Goal: Information Seeking & Learning: Learn about a topic

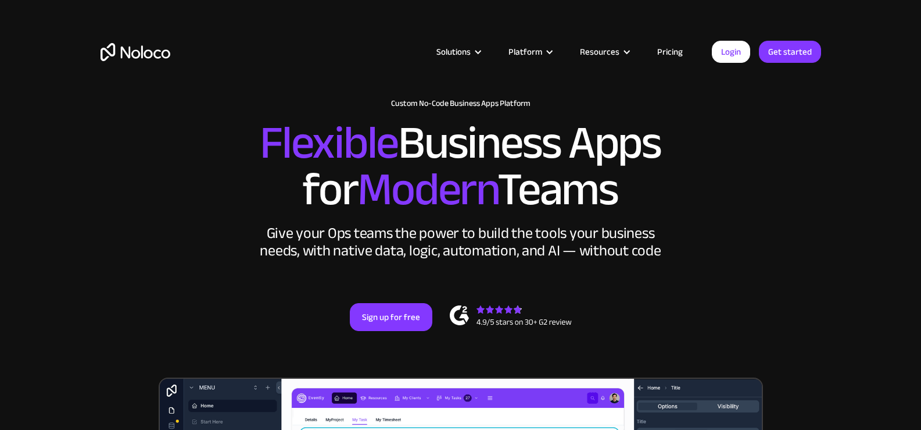
click at [673, 200] on h2 "Flexible Business Apps for Modern Teams" at bounding box center [461, 166] width 721 height 93
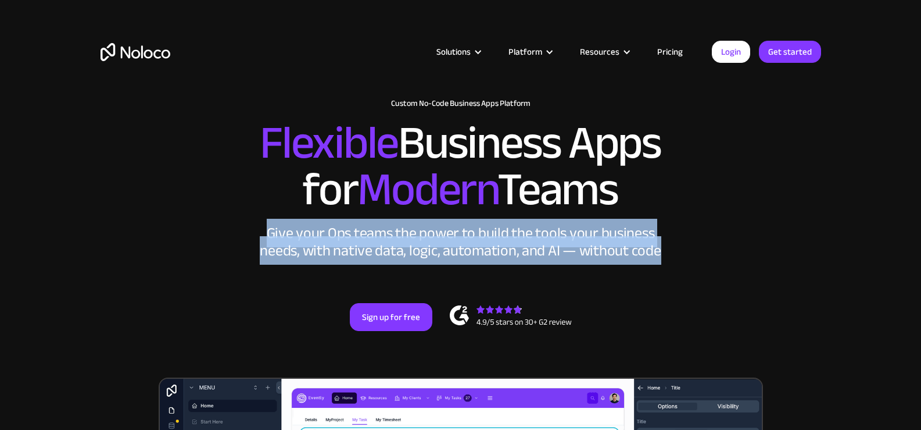
drag, startPoint x: 251, startPoint y: 234, endPoint x: 702, endPoint y: 242, distance: 450.6
click at [702, 242] on div "New: Connect Noloco to Stripe Custom No-Code Business Apps Platform Flexible Bu…" at bounding box center [461, 226] width 744 height 278
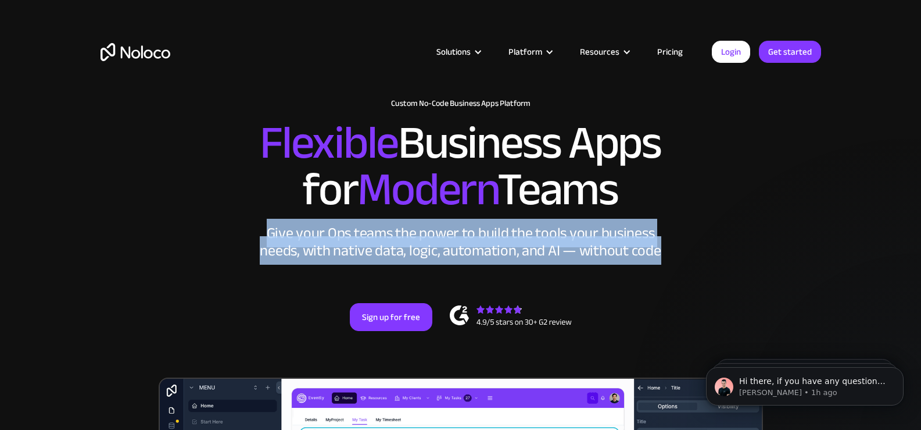
drag, startPoint x: 688, startPoint y: 256, endPoint x: 224, endPoint y: 227, distance: 464.2
click at [224, 227] on div "New: Connect Noloco to Stripe Custom No-Code Business Apps Platform Flexible Bu…" at bounding box center [461, 226] width 744 height 278
click at [225, 227] on div "New: Connect Noloco to Stripe Custom No-Code Business Apps Platform Flexible Bu…" at bounding box center [461, 226] width 744 height 278
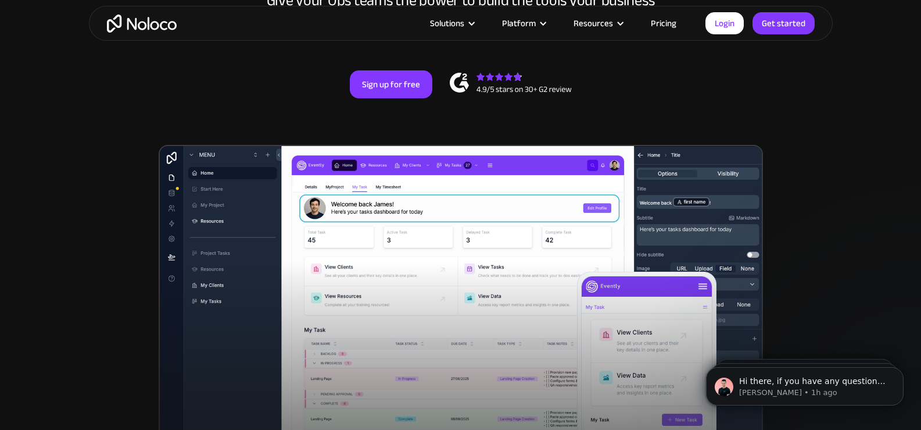
scroll to position [116, 0]
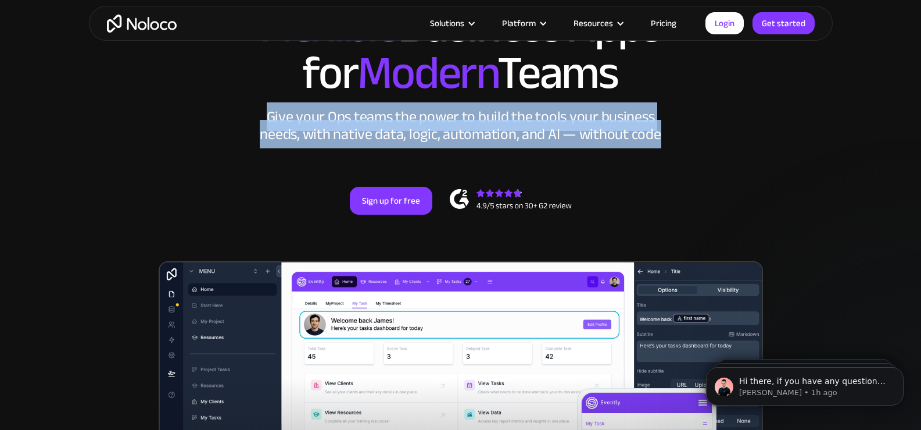
drag, startPoint x: 275, startPoint y: 118, endPoint x: 714, endPoint y: 141, distance: 440.0
click at [714, 141] on div "New: Connect Noloco to Stripe Custom No-Code Business Apps Platform Flexible Bu…" at bounding box center [461, 110] width 744 height 278
drag, startPoint x: 309, startPoint y: 122, endPoint x: 702, endPoint y: 139, distance: 392.7
click at [702, 139] on div "New: Connect Noloco to Stripe Custom No-Code Business Apps Platform Flexible Bu…" at bounding box center [461, 110] width 744 height 278
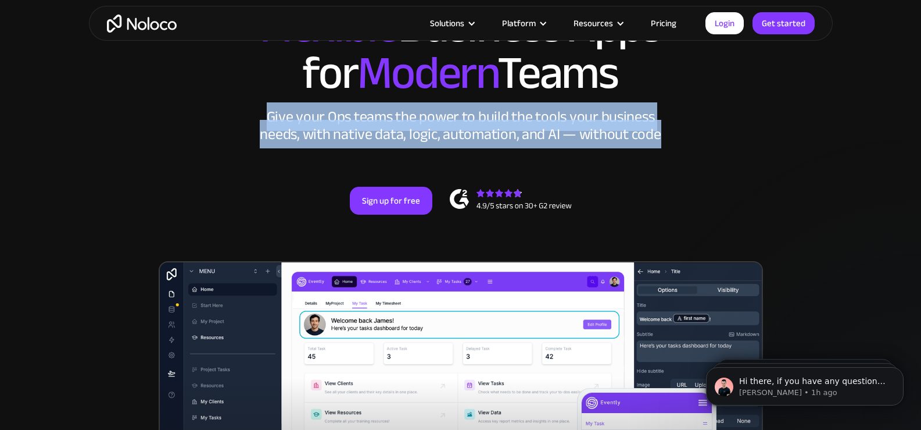
click at [702, 139] on div "New: Connect Noloco to Stripe Custom No-Code Business Apps Platform Flexible Bu…" at bounding box center [461, 110] width 744 height 278
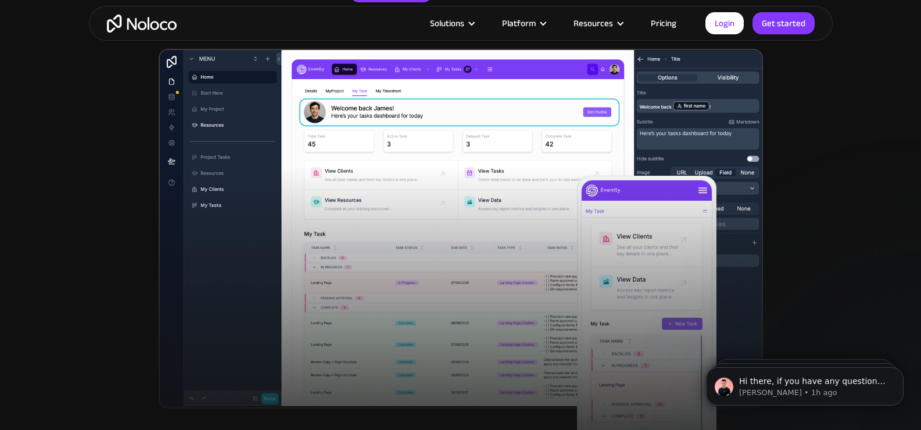
scroll to position [349, 0]
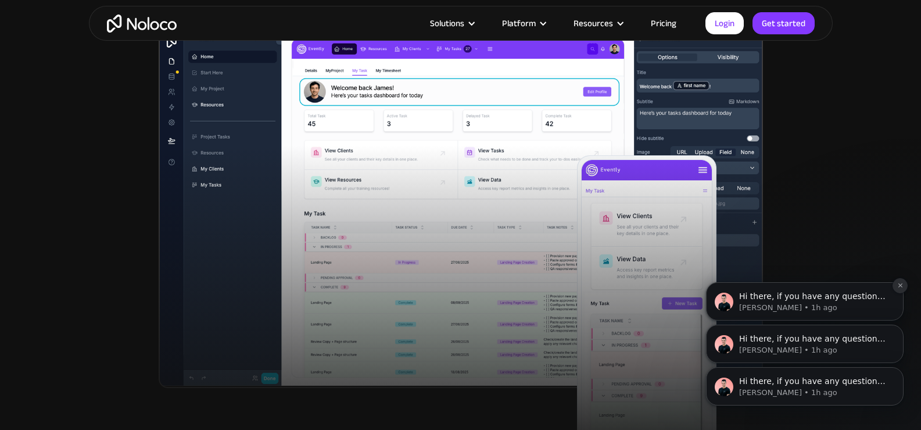
click at [901, 287] on icon "Dismiss notification" at bounding box center [901, 285] width 6 height 6
click at [898, 328] on icon "Dismiss notification" at bounding box center [901, 327] width 6 height 6
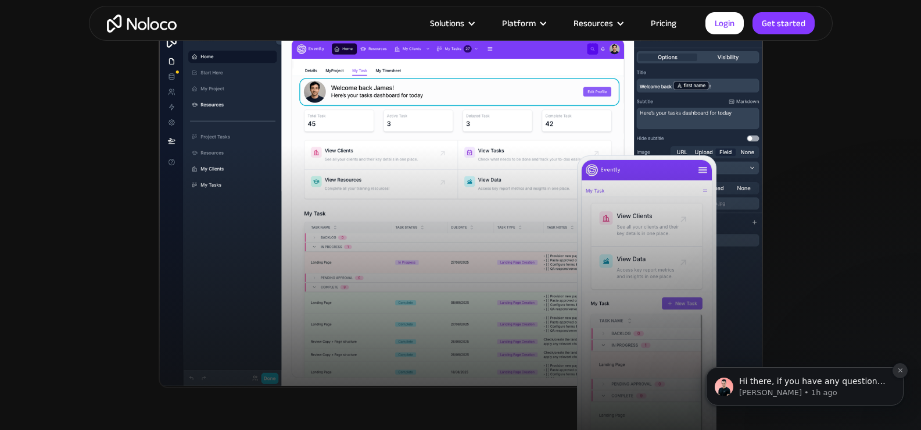
click at [903, 374] on button "Dismiss notification" at bounding box center [900, 370] width 15 height 15
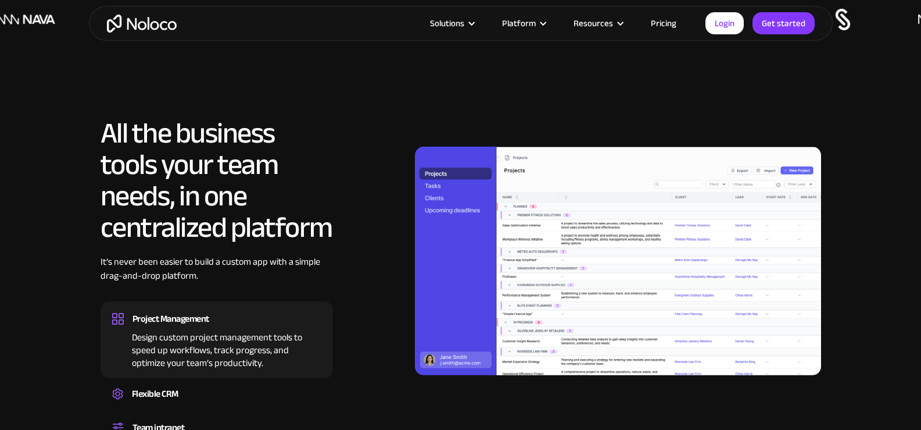
scroll to position [930, 0]
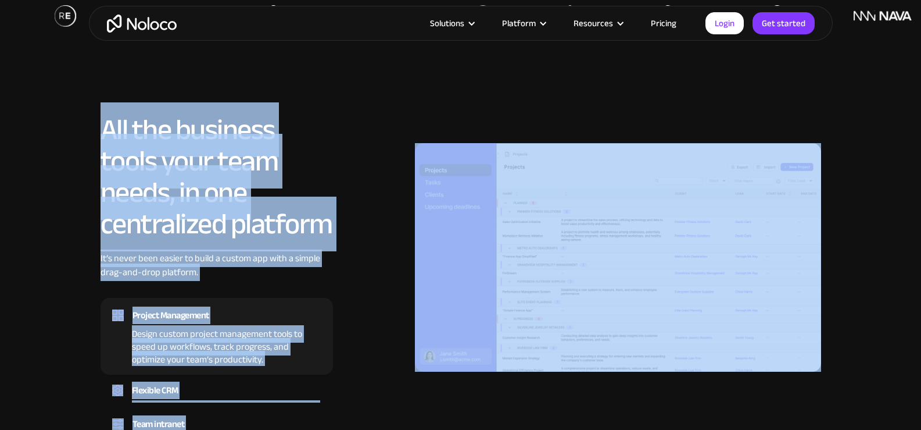
drag, startPoint x: 84, startPoint y: 128, endPoint x: 351, endPoint y: 230, distance: 285.0
click at [351, 230] on section "All the business tools your team needs, in one centralized platform It’s never …" at bounding box center [460, 298] width 921 height 484
click at [351, 230] on div at bounding box center [581, 257] width 479 height 287
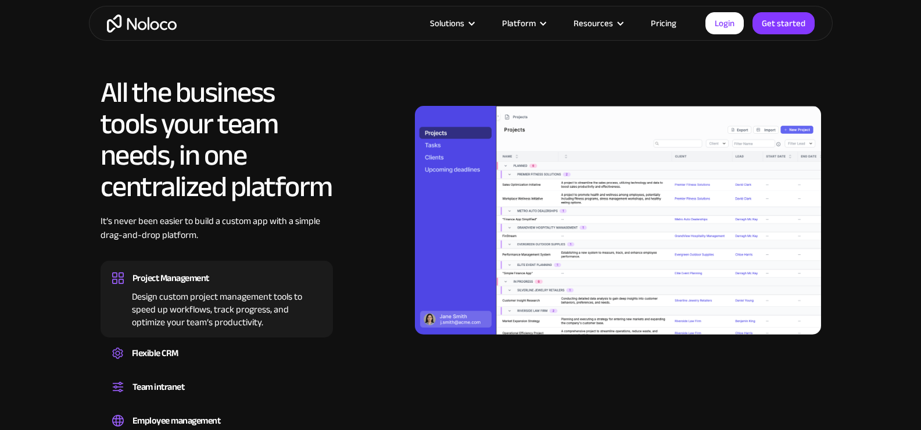
scroll to position [988, 0]
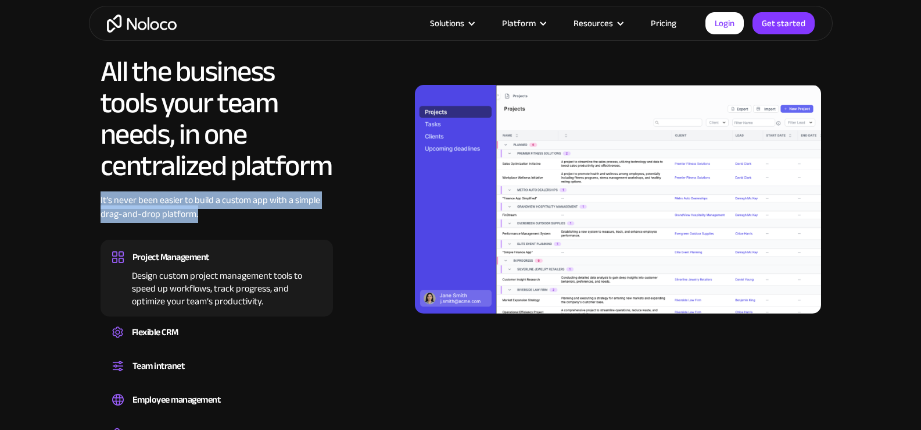
drag, startPoint x: 98, startPoint y: 196, endPoint x: 331, endPoint y: 210, distance: 232.9
click at [331, 210] on div "All the business tools your team needs, in one centralized platform It’s never …" at bounding box center [461, 254] width 744 height 396
click at [331, 210] on div "It’s never been easier to build a custom app with a simple drag-and-drop platfo…" at bounding box center [217, 215] width 233 height 45
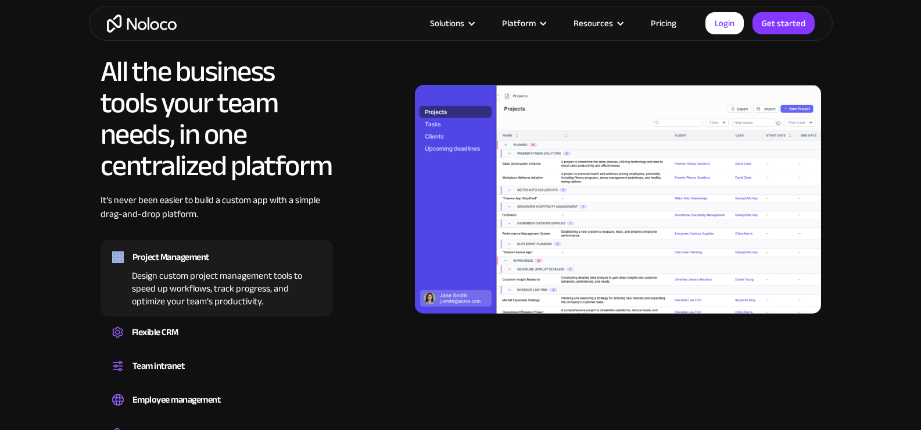
click at [331, 210] on div "It’s never been easier to build a custom app with a simple drag-and-drop platfo…" at bounding box center [217, 215] width 233 height 45
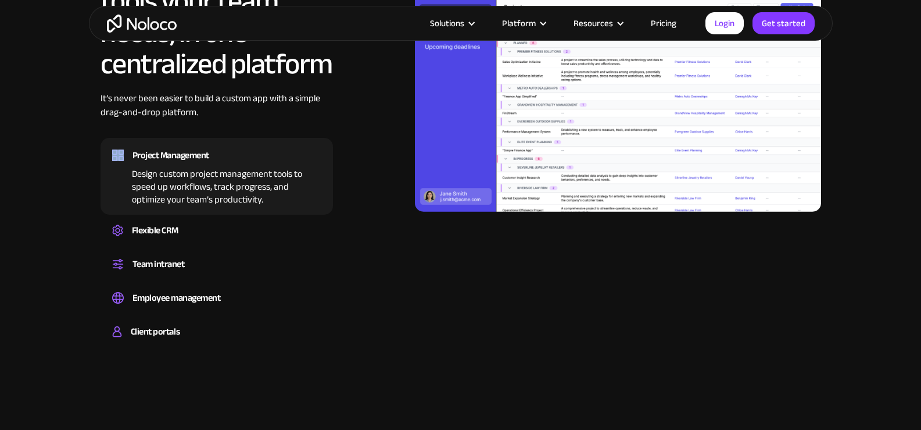
scroll to position [1104, 0]
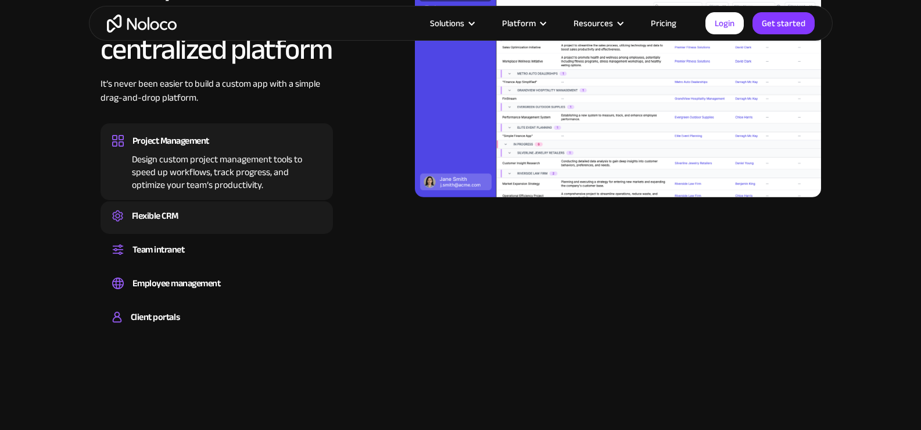
click at [185, 220] on div "Flexible CRM" at bounding box center [216, 215] width 209 height 17
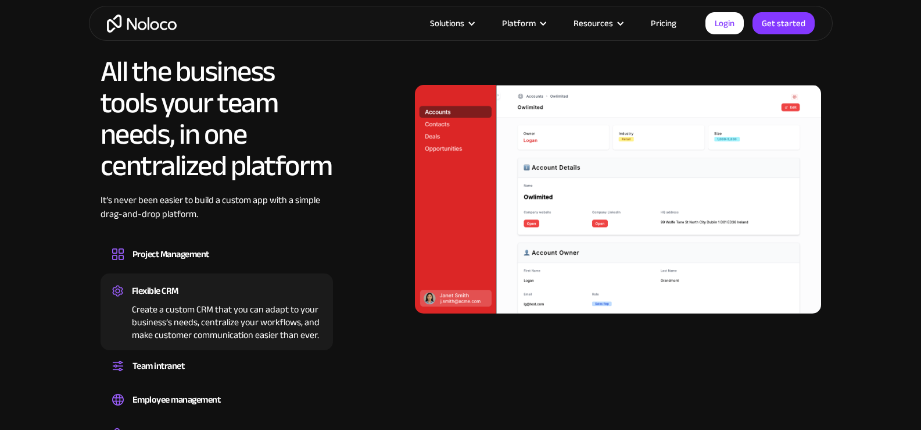
scroll to position [1046, 0]
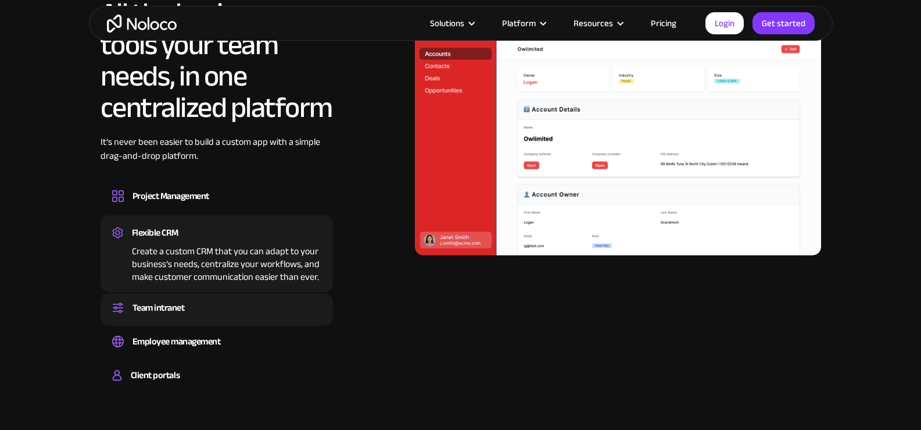
click at [208, 308] on div "Team intranet" at bounding box center [216, 307] width 209 height 17
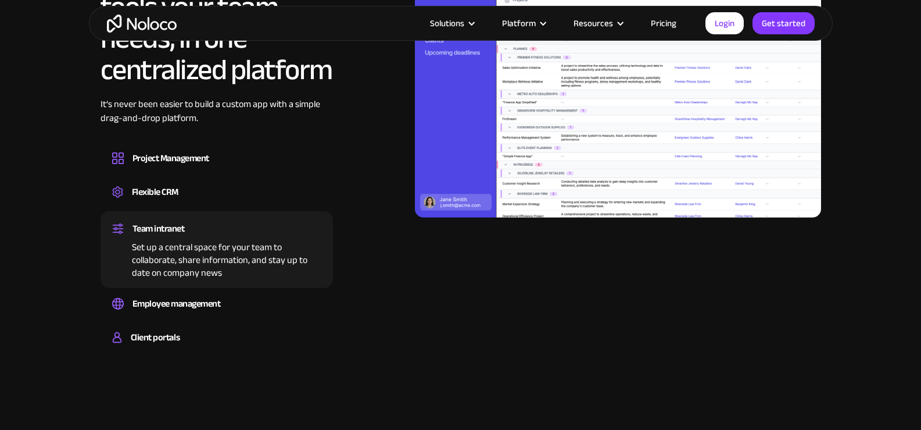
scroll to position [1104, 0]
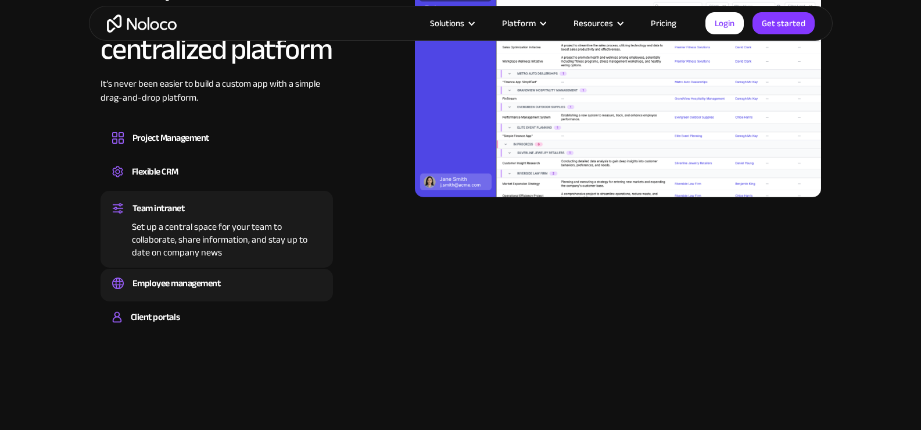
click at [260, 289] on div "Employee management" at bounding box center [216, 282] width 209 height 17
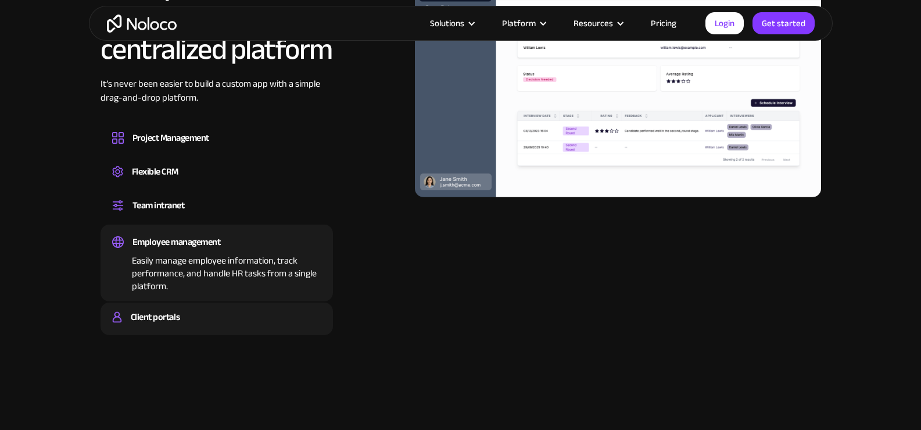
click at [173, 327] on div "Build a secure, fully-branded, and personalized client portal that lets your cu…" at bounding box center [216, 327] width 209 height 3
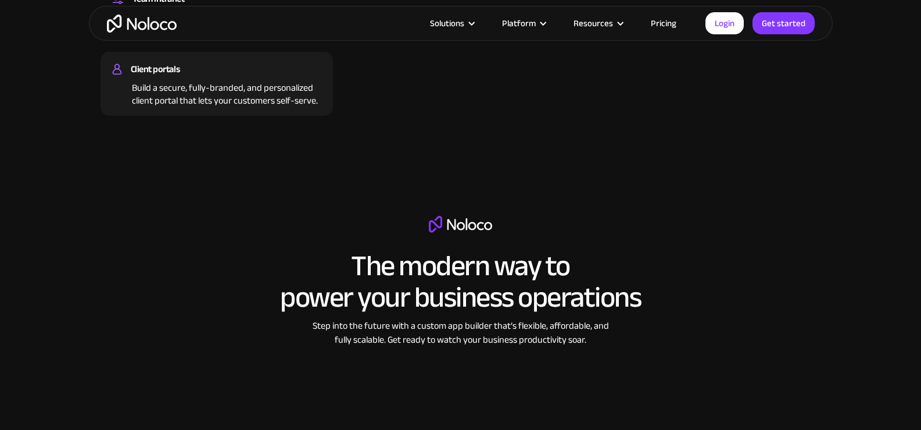
scroll to position [1337, 0]
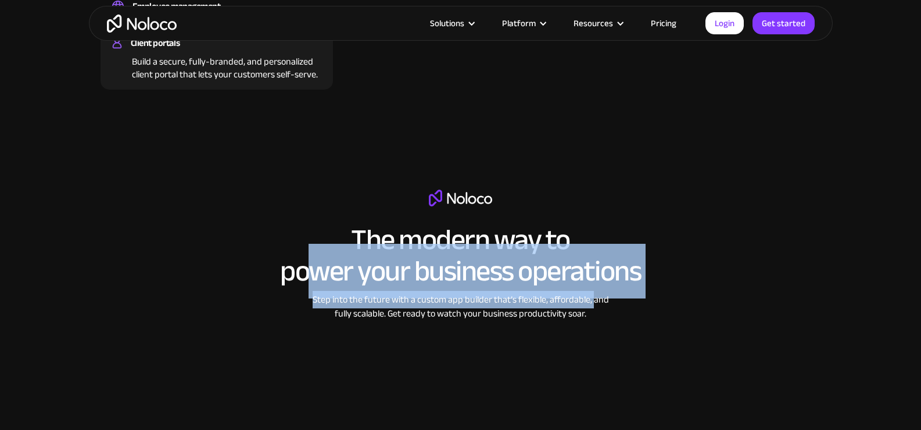
drag, startPoint x: 317, startPoint y: 245, endPoint x: 595, endPoint y: 305, distance: 283.7
click at [595, 305] on div "The modern way to power your business operations Step into the future with a cu…" at bounding box center [460, 355] width 517 height 330
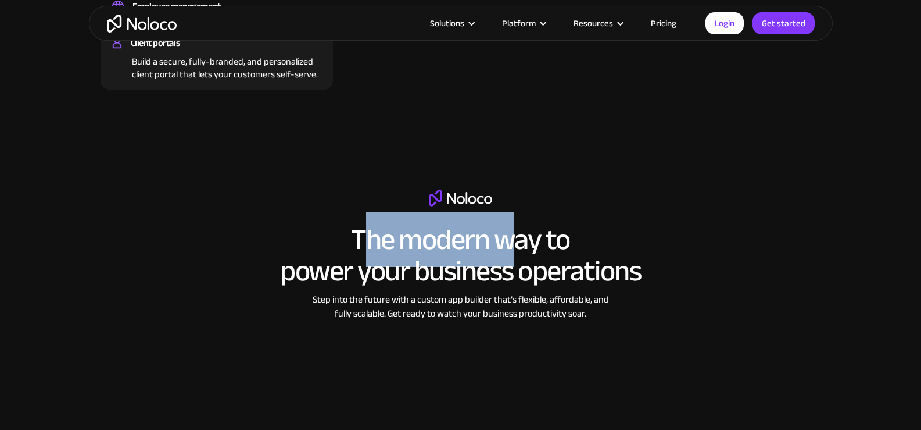
drag, startPoint x: 384, startPoint y: 235, endPoint x: 517, endPoint y: 241, distance: 132.7
click at [517, 241] on h2 "The modern way to power your business operations" at bounding box center [460, 255] width 361 height 63
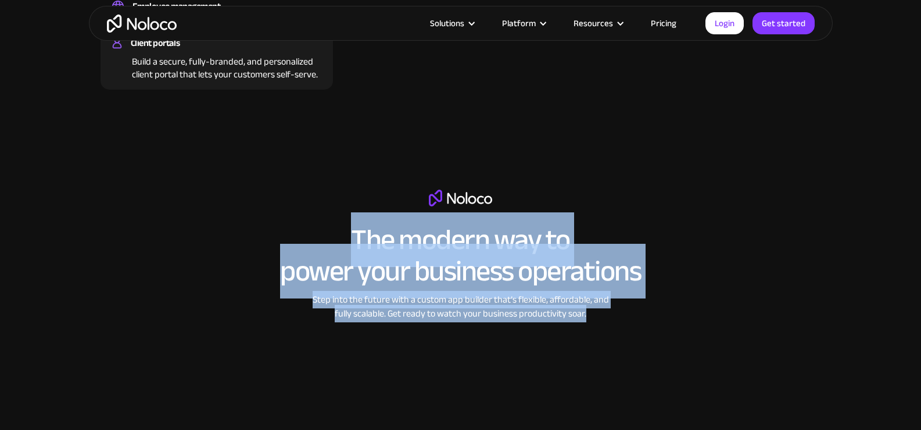
drag, startPoint x: 341, startPoint y: 234, endPoint x: 599, endPoint y: 317, distance: 271.3
click at [599, 317] on div "The modern way to power your business operations Step into the future with a cu…" at bounding box center [460, 355] width 517 height 330
click at [599, 317] on div "Step into the future with a custom app builder that’s flexible, affordable, and…" at bounding box center [461, 306] width 308 height 28
drag, startPoint x: 347, startPoint y: 236, endPoint x: 596, endPoint y: 311, distance: 260.4
click at [596, 311] on div "The modern way to power your business operations Step into the future with a cu…" at bounding box center [460, 355] width 517 height 330
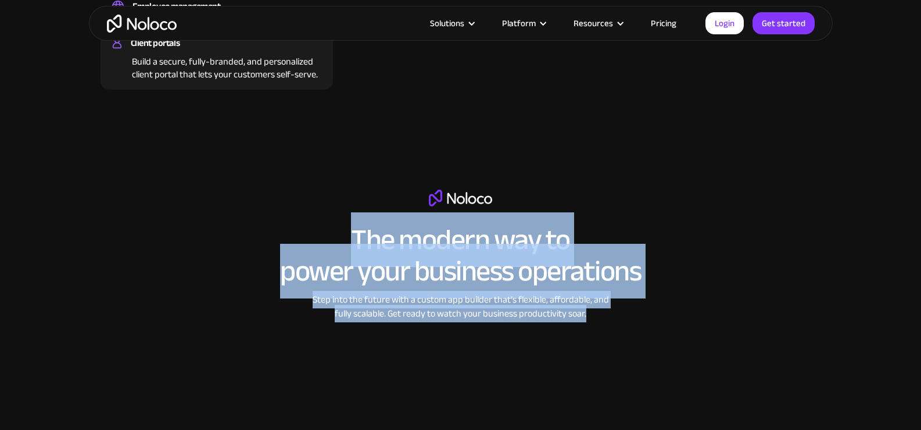
click at [596, 311] on div "Step into the future with a custom app builder that’s flexible, affordable, and…" at bounding box center [461, 306] width 308 height 28
drag, startPoint x: 600, startPoint y: 313, endPoint x: 301, endPoint y: 233, distance: 310.5
click at [301, 233] on div "The modern way to power your business operations Step into the future with a cu…" at bounding box center [460, 355] width 517 height 330
click at [301, 233] on h2 "The modern way to power your business operations" at bounding box center [460, 255] width 361 height 63
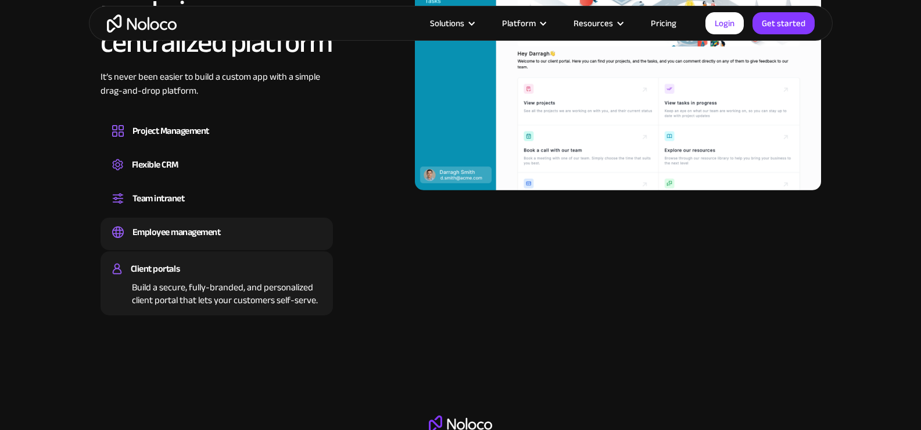
scroll to position [1104, 0]
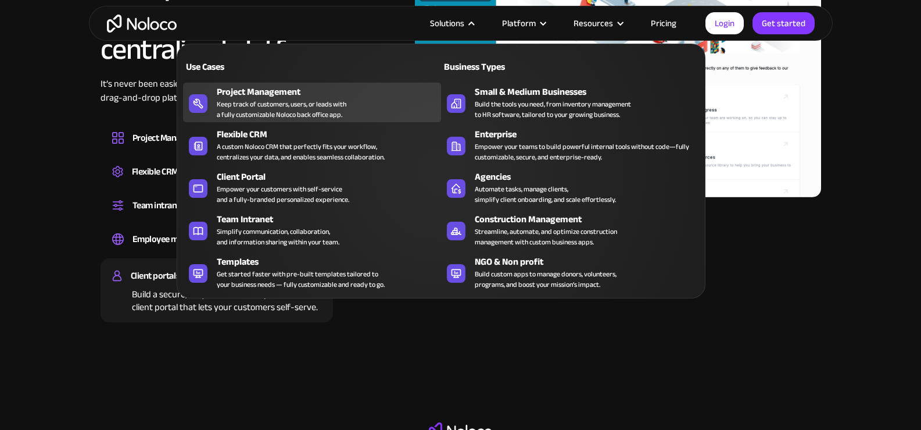
click at [263, 93] on div "Project Management" at bounding box center [332, 92] width 230 height 14
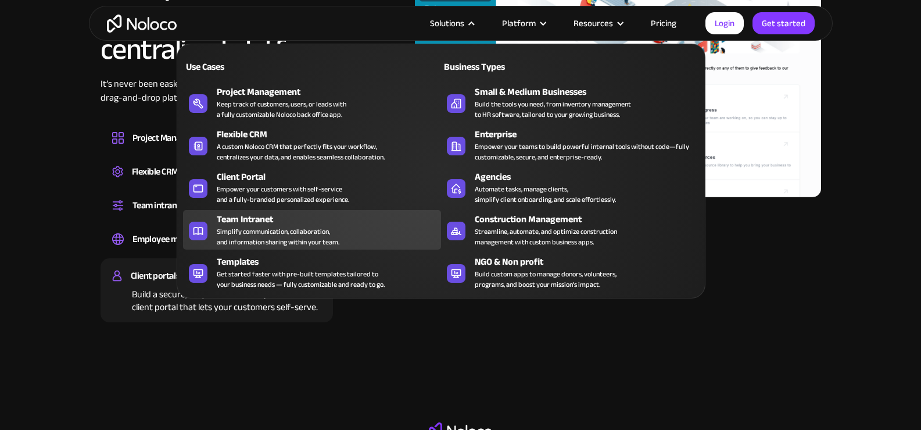
click at [249, 215] on div "Team Intranet" at bounding box center [332, 219] width 230 height 14
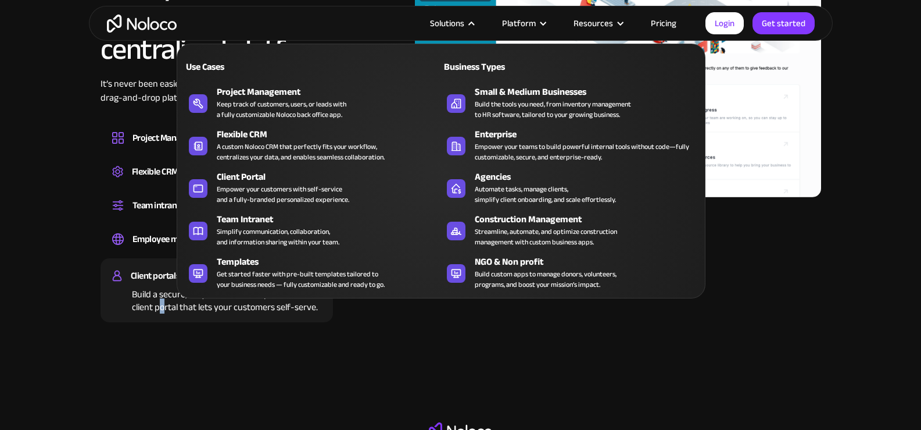
click at [162, 339] on section "All the business tools your team needs, in one centralized platform It’s never …" at bounding box center [460, 116] width 921 height 471
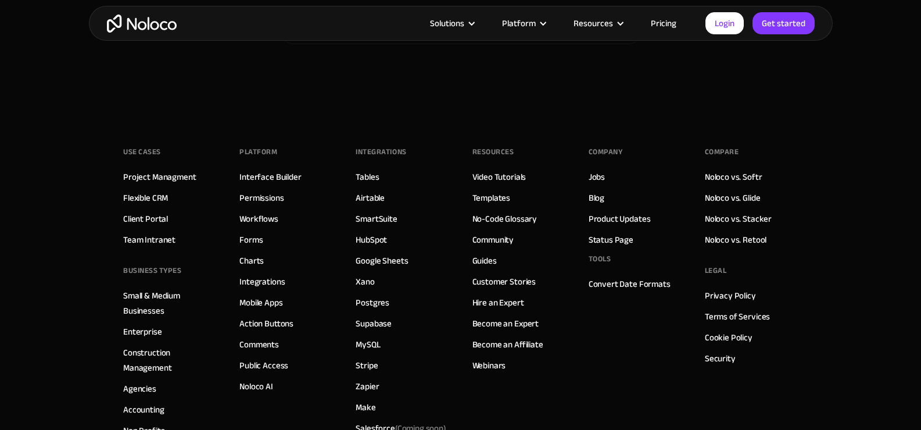
scroll to position [6621, 0]
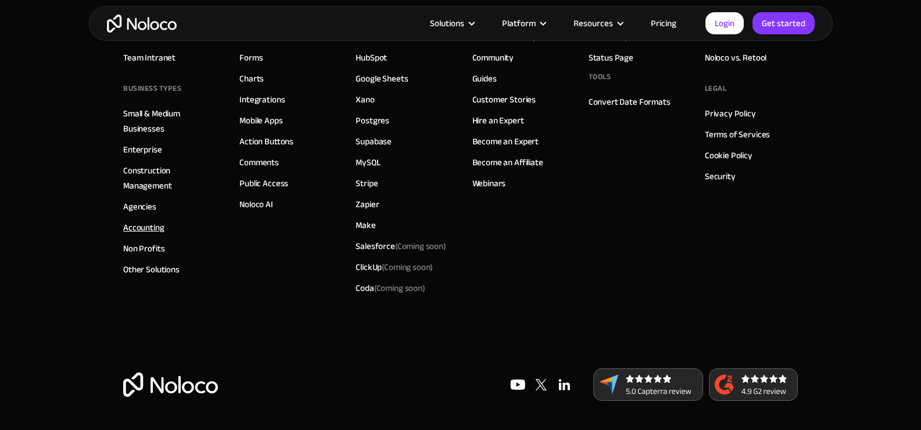
click at [136, 230] on link "Accounting" at bounding box center [143, 227] width 41 height 15
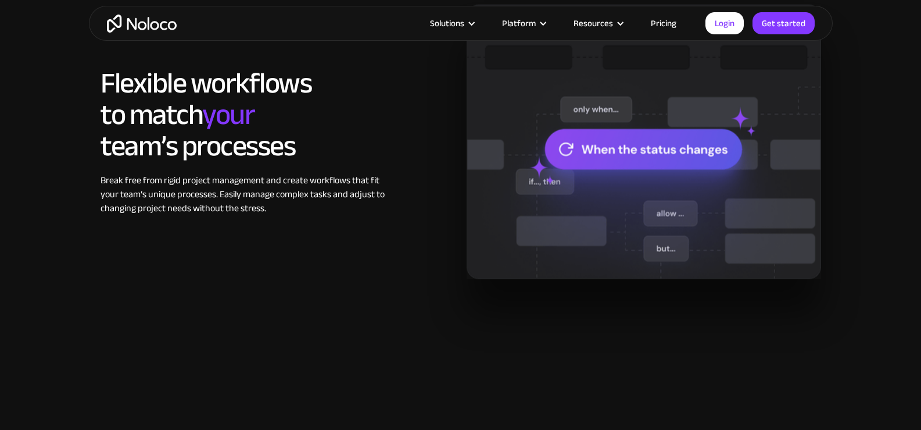
scroll to position [930, 0]
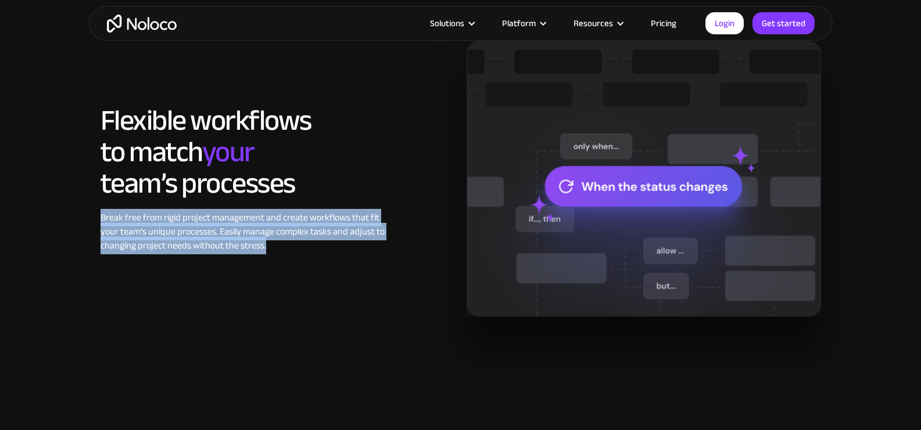
drag, startPoint x: 97, startPoint y: 221, endPoint x: 384, endPoint y: 244, distance: 288.1
click at [384, 244] on div "Noloco: The modern way to manage projects and teams Flexible workflows to match…" at bounding box center [461, 130] width 744 height 442
click at [384, 244] on div "Break free from rigid project management and create workflows that fit your tea…" at bounding box center [248, 231] width 294 height 42
drag, startPoint x: 80, startPoint y: 209, endPoint x: 390, endPoint y: 248, distance: 312.3
click at [390, 248] on section "Noloco: The modern way to manage projects and teams Flexible workflows to match…" at bounding box center [460, 141] width 921 height 535
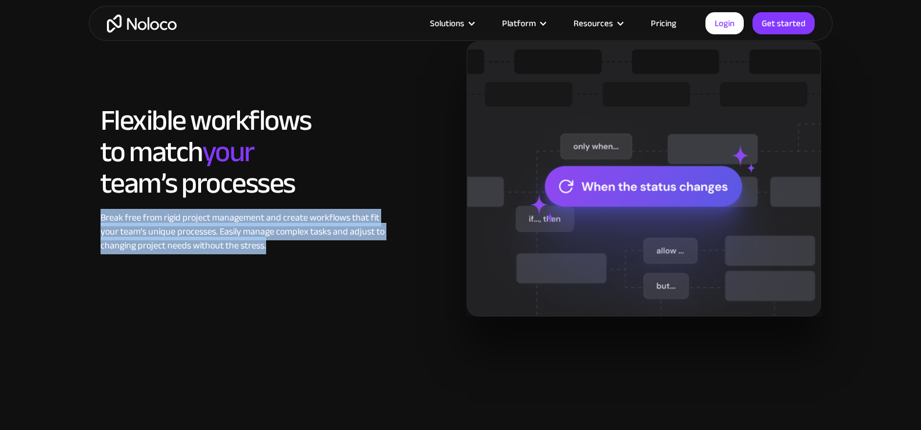
click at [391, 252] on div "Break free from rigid project management and create workflows that fit your tea…" at bounding box center [248, 231] width 294 height 42
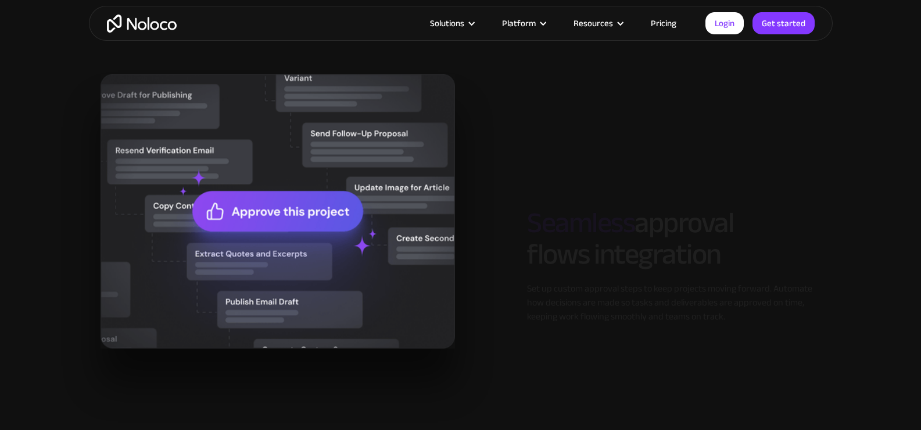
scroll to position [1337, 0]
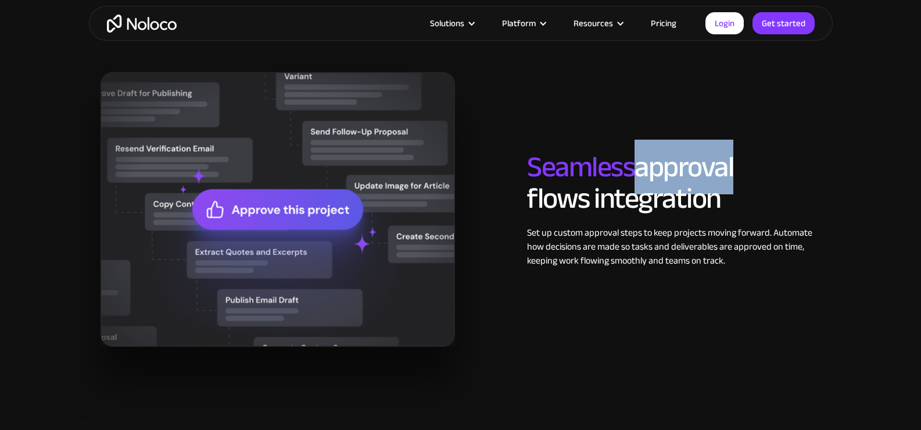
drag, startPoint x: 645, startPoint y: 167, endPoint x: 728, endPoint y: 171, distance: 83.2
click at [733, 170] on h2 "Seamless approval flows integration" at bounding box center [674, 182] width 294 height 63
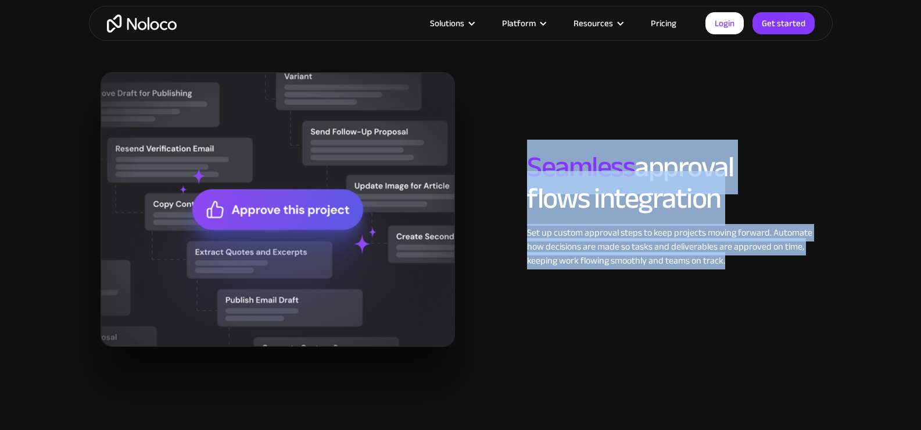
drag, startPoint x: 525, startPoint y: 171, endPoint x: 749, endPoint y: 265, distance: 242.0
click at [749, 265] on div "Seamless approval flows integration Set up custom approval steps to keep projec…" at bounding box center [673, 209] width 305 height 116
click at [748, 265] on div "Set up custom approval steps to keep projects moving forward. Automate how deci…" at bounding box center [674, 247] width 294 height 42
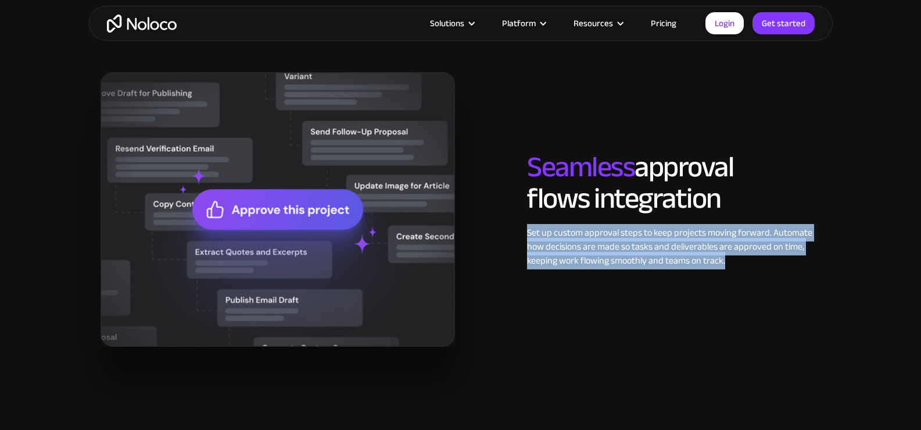
drag, startPoint x: 542, startPoint y: 237, endPoint x: 735, endPoint y: 263, distance: 194.1
click at [735, 263] on div "Seamless approval flows integration Set up custom approval steps to keep projec…" at bounding box center [461, 209] width 732 height 274
click at [735, 263] on div "Set up custom approval steps to keep projects moving forward. Automate how deci…" at bounding box center [674, 247] width 294 height 42
drag, startPoint x: 524, startPoint y: 235, endPoint x: 757, endPoint y: 263, distance: 234.8
click at [757, 263] on div "Seamless approval flows integration Set up custom approval steps to keep projec…" at bounding box center [673, 209] width 305 height 116
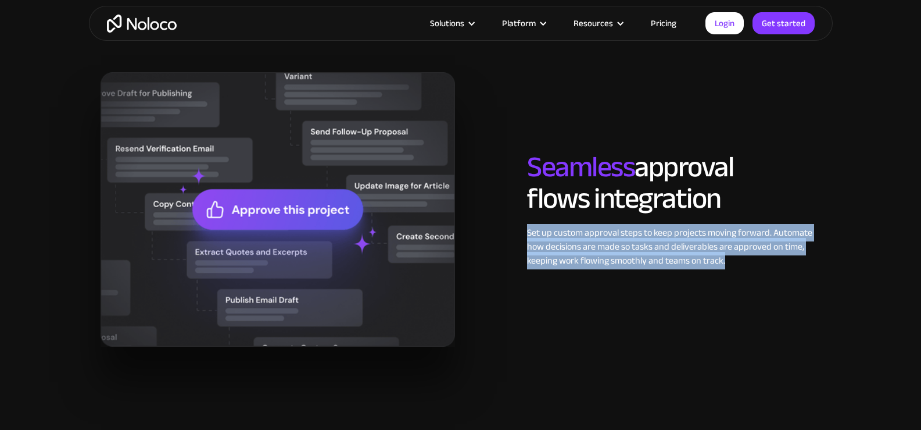
click at [757, 263] on div "Set up custom approval steps to keep projects moving forward. Automate how deci…" at bounding box center [674, 247] width 294 height 42
drag, startPoint x: 517, startPoint y: 223, endPoint x: 771, endPoint y: 263, distance: 257.2
click at [771, 263] on div "Seamless approval flows integration Set up custom approval steps to keep projec…" at bounding box center [461, 209] width 732 height 274
click at [771, 263] on div "Set up custom approval steps to keep projects moving forward. Automate how deci…" at bounding box center [674, 247] width 294 height 42
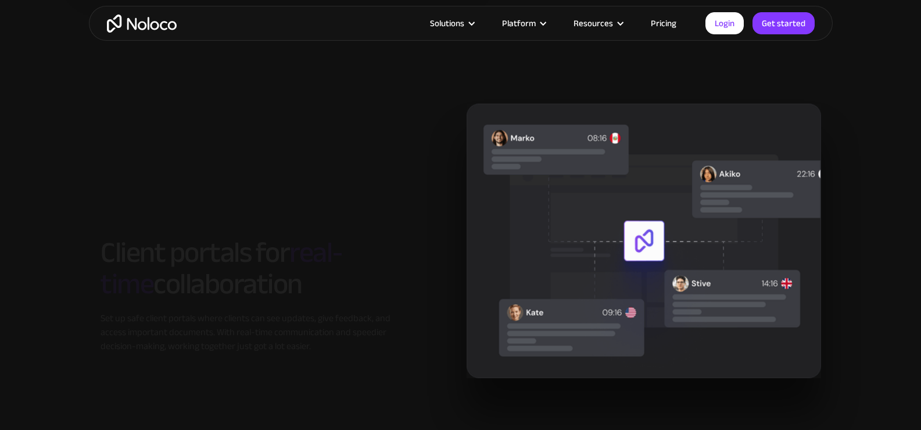
scroll to position [1744, 0]
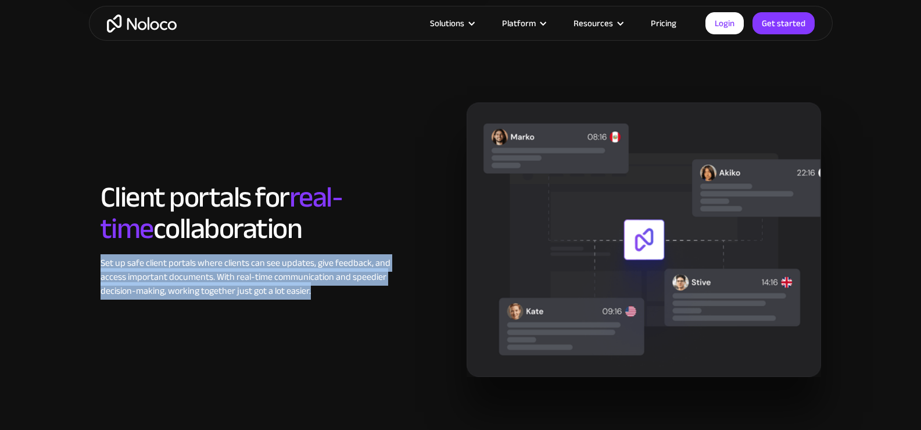
drag, startPoint x: 88, startPoint y: 266, endPoint x: 396, endPoint y: 284, distance: 309.2
click at [396, 284] on section "Client portals for real-time collaboration Set up safe client portals where cli…" at bounding box center [460, 251] width 921 height 437
click at [396, 284] on div "Client portals for real-time collaboration Set up safe client portals where cli…" at bounding box center [278, 239] width 366 height 116
drag, startPoint x: 227, startPoint y: 266, endPoint x: 412, endPoint y: 293, distance: 186.2
click at [412, 293] on section "Client portals for real-time collaboration Set up safe client portals where cli…" at bounding box center [460, 251] width 921 height 437
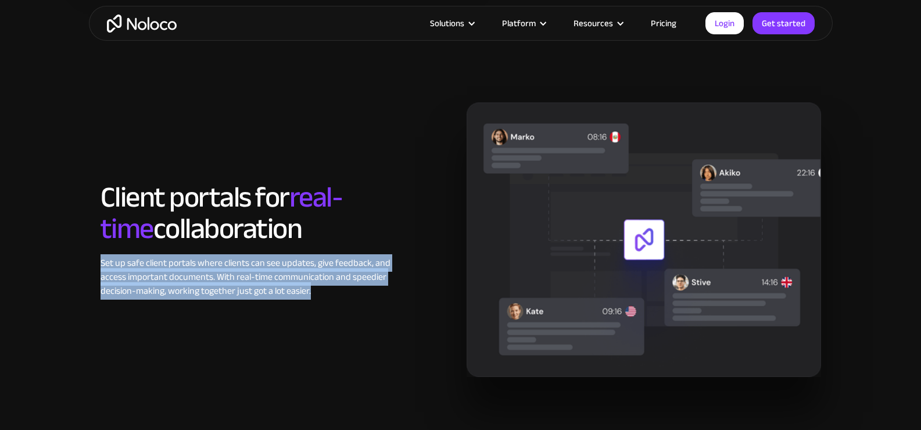
click at [412, 293] on div "Client portals for real-time collaboration Set up safe client portals where cli…" at bounding box center [278, 239] width 366 height 116
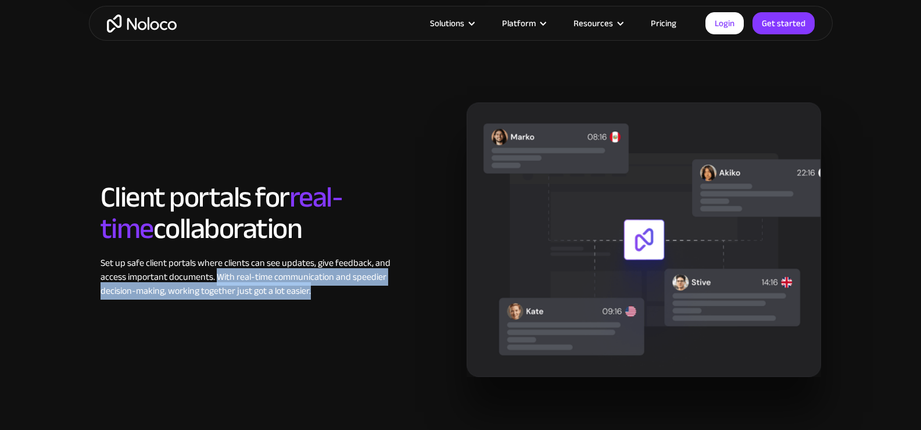
drag, startPoint x: 217, startPoint y: 276, endPoint x: 416, endPoint y: 294, distance: 199.1
click at [416, 294] on div "Client portals for real-time collaboration Set up safe client portals where cli…" at bounding box center [278, 239] width 366 height 116
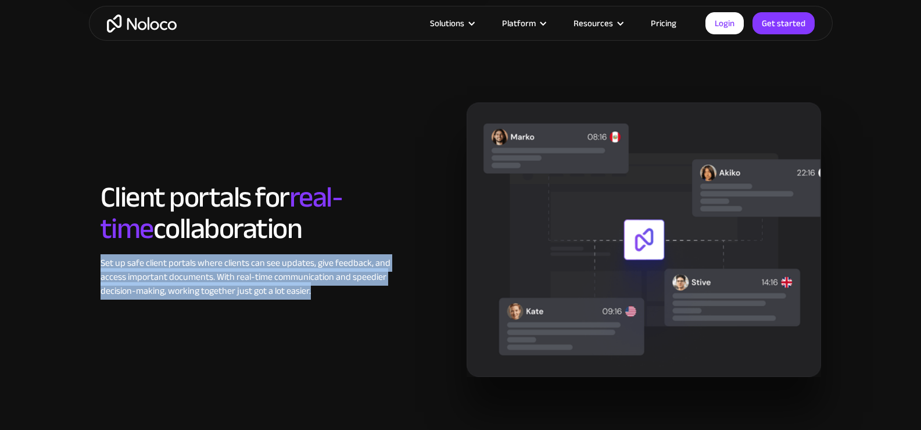
drag, startPoint x: 88, startPoint y: 258, endPoint x: 396, endPoint y: 293, distance: 309.5
click at [396, 293] on div "Client portals for real-time collaboration Set up safe client portals where cli…" at bounding box center [461, 251] width 744 height 321
click at [396, 293] on div "Client portals for real-time collaboration Set up safe client portals where cli…" at bounding box center [278, 239] width 366 height 116
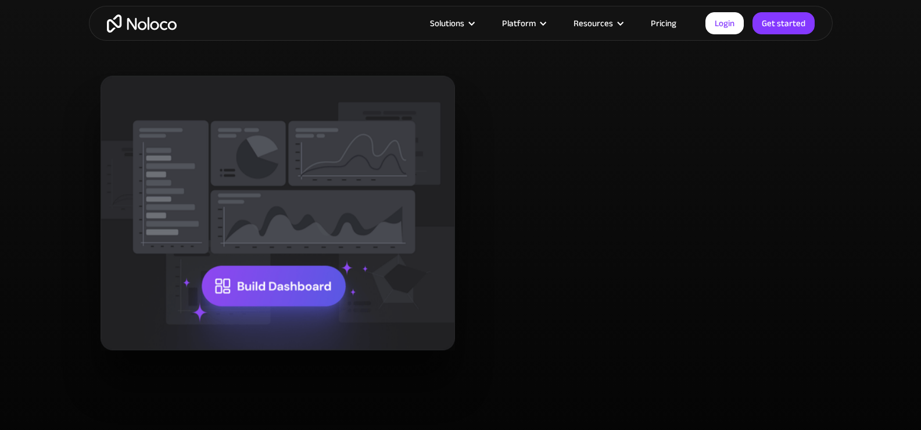
scroll to position [2209, 0]
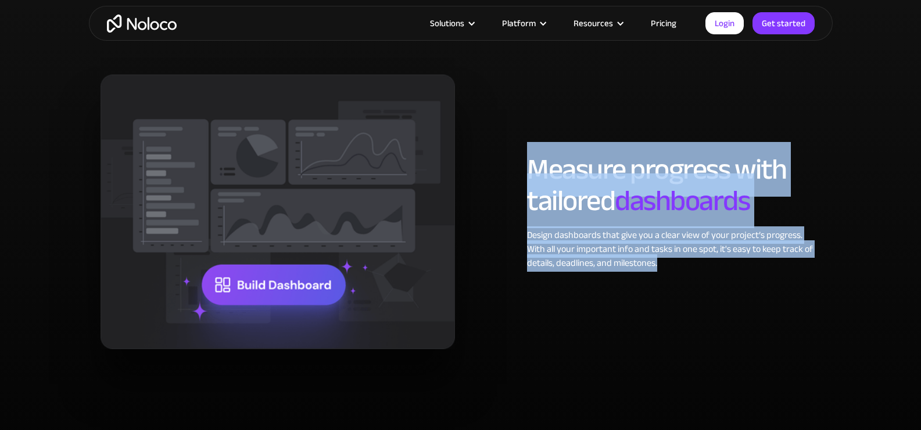
drag, startPoint x: 529, startPoint y: 167, endPoint x: 724, endPoint y: 259, distance: 215.3
click at [724, 259] on div "Measure progress with tailored dashboards Design dashboards that give you a cle…" at bounding box center [673, 211] width 305 height 116
click at [723, 259] on div "Design dashboards that give you a clear view of your project’s progress. With a…" at bounding box center [674, 249] width 294 height 42
click at [617, 256] on div "Design dashboards that give you a clear view of your project’s progress. With a…" at bounding box center [674, 249] width 294 height 42
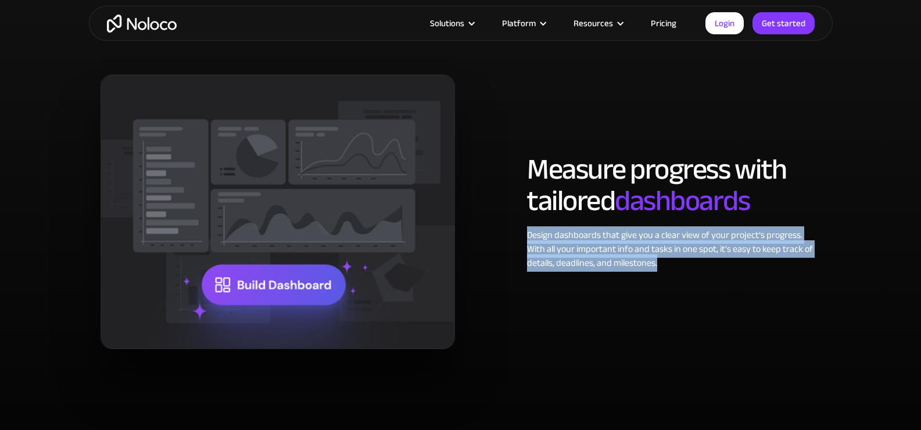
drag, startPoint x: 524, startPoint y: 238, endPoint x: 753, endPoint y: 267, distance: 230.9
click at [753, 267] on div "Measure progress with tailored dashboards Design dashboards that give you a cle…" at bounding box center [673, 211] width 305 height 116
click at [752, 267] on div "Design dashboards that give you a clear view of your project’s progress. With a…" at bounding box center [674, 249] width 294 height 42
drag, startPoint x: 761, startPoint y: 241, endPoint x: 807, endPoint y: 266, distance: 52.0
click at [807, 266] on div "Design dashboards that give you a clear view of your project’s progress. With a…" at bounding box center [674, 249] width 294 height 42
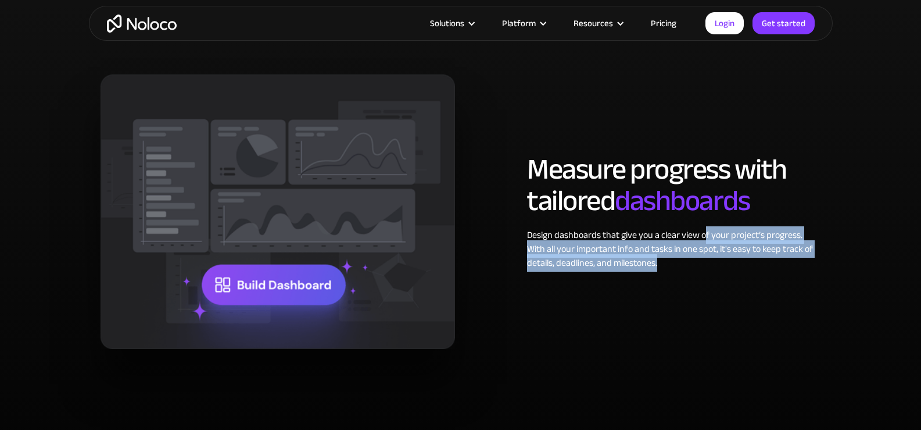
click at [806, 264] on div "Design dashboards that give you a clear view of your project’s progress. With a…" at bounding box center [674, 249] width 294 height 42
drag, startPoint x: 608, startPoint y: 239, endPoint x: 777, endPoint y: 269, distance: 171.6
click at [777, 269] on div "Measure progress with tailored dashboards Design dashboards that give you a cle…" at bounding box center [461, 211] width 732 height 274
click at [777, 271] on div "Measure progress with tailored dashboards Design dashboards that give you a cle…" at bounding box center [461, 211] width 732 height 274
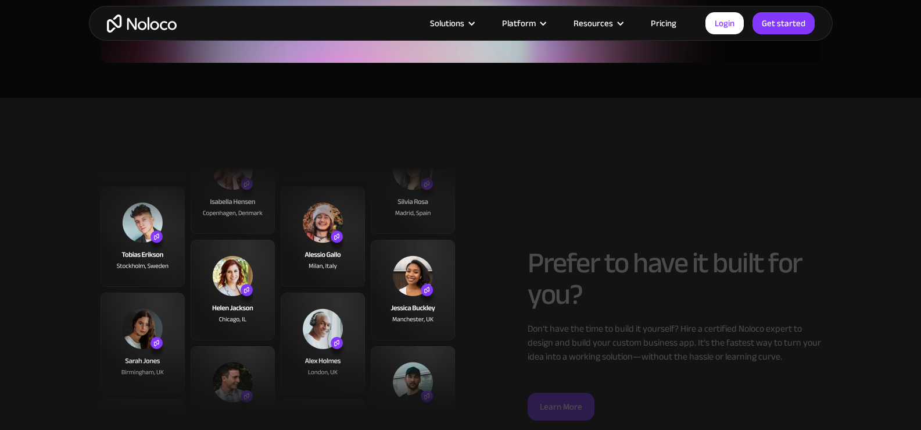
scroll to position [2848, 0]
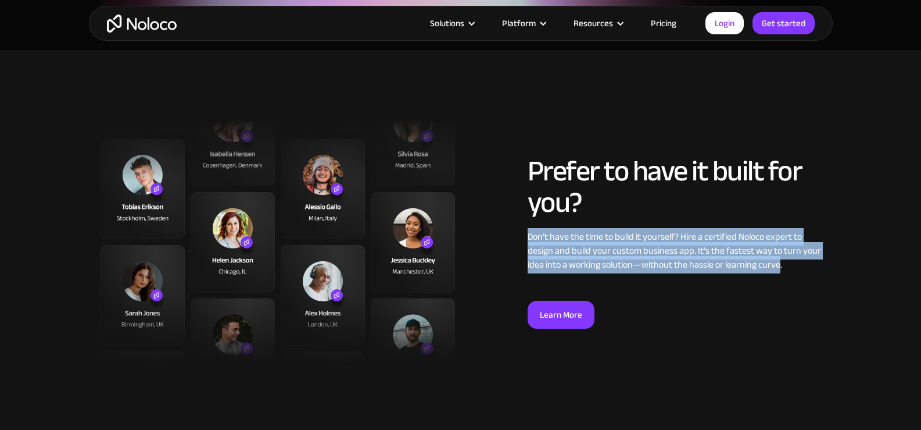
drag, startPoint x: 527, startPoint y: 241, endPoint x: 778, endPoint y: 272, distance: 253.1
click at [778, 272] on div "Prefer to have it built for you? Don’t have the time to build it yourself? Hire…" at bounding box center [644, 241] width 366 height 173
click at [778, 271] on div "Don’t have the time to build it yourself? Hire a certified Noloco expert to des…" at bounding box center [675, 251] width 294 height 42
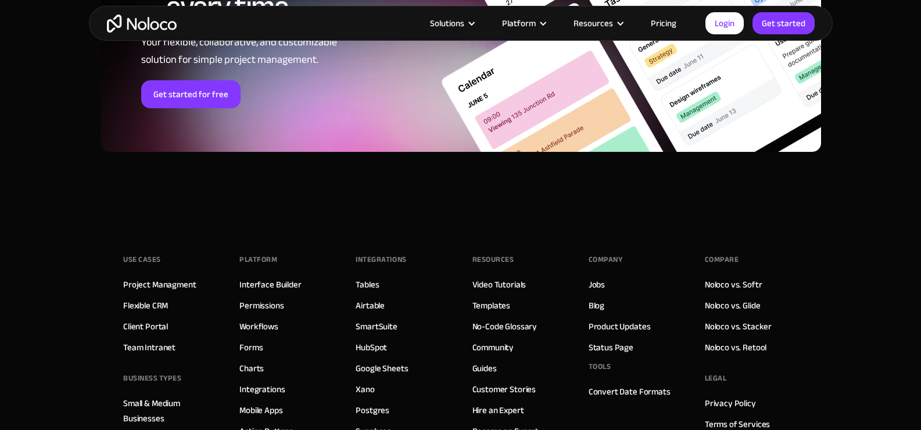
scroll to position [5290, 0]
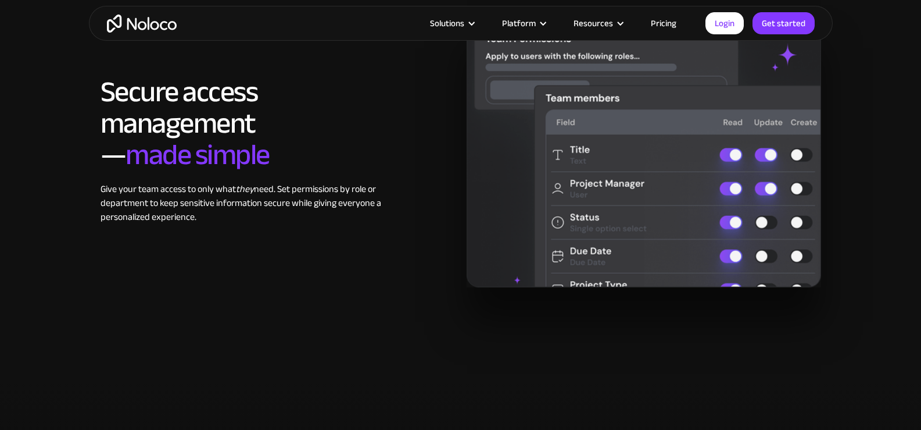
scroll to position [1860, 0]
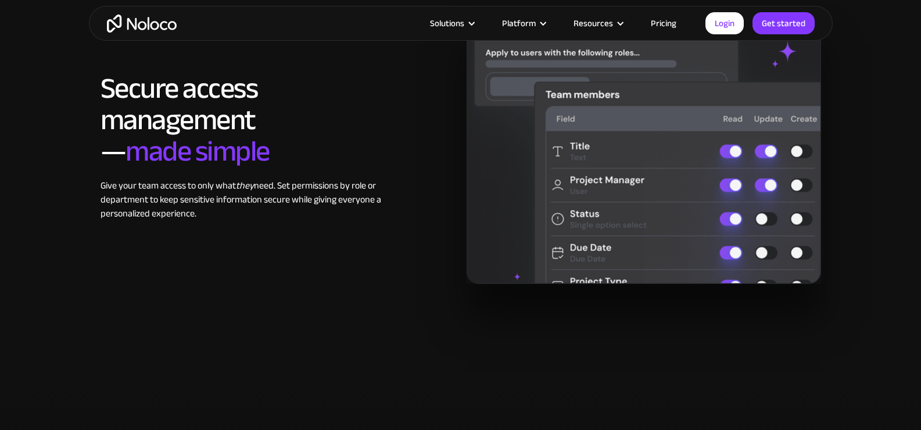
drag, startPoint x: 171, startPoint y: 185, endPoint x: 330, endPoint y: 210, distance: 161.1
click at [330, 210] on div "Give your team access to only what they need. Set permissions by role or depart…" at bounding box center [248, 199] width 294 height 42
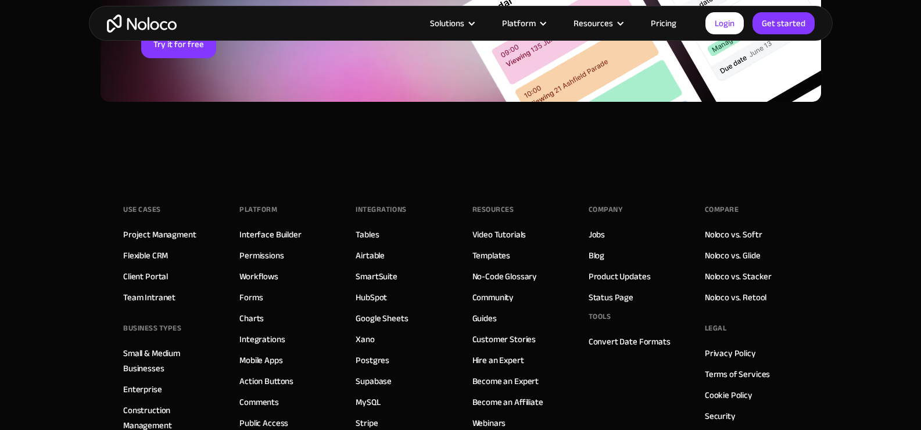
scroll to position [4999, 0]
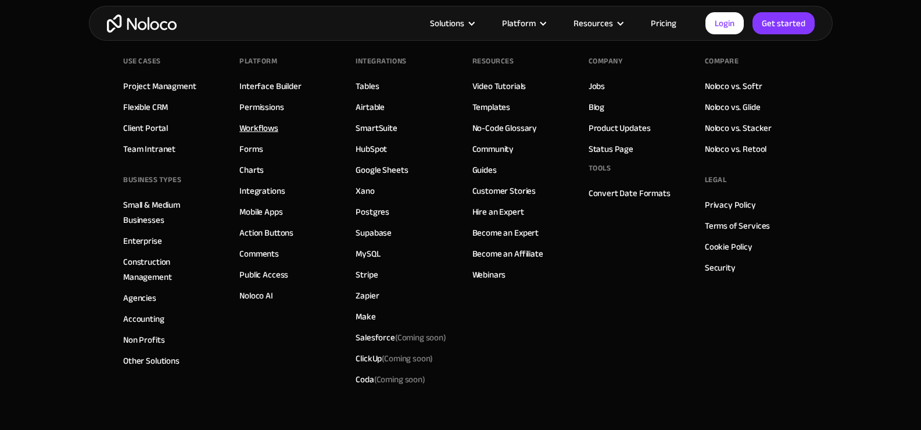
click at [255, 133] on link "Workflows" at bounding box center [258, 127] width 39 height 15
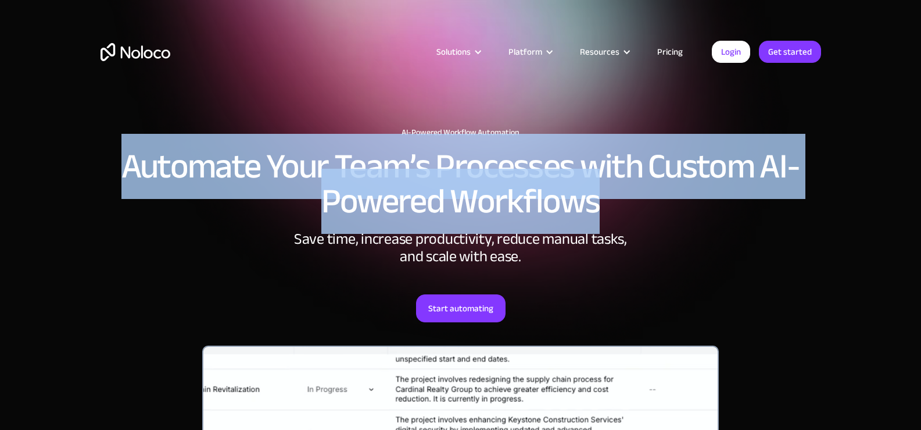
drag, startPoint x: 104, startPoint y: 174, endPoint x: 637, endPoint y: 202, distance: 533.2
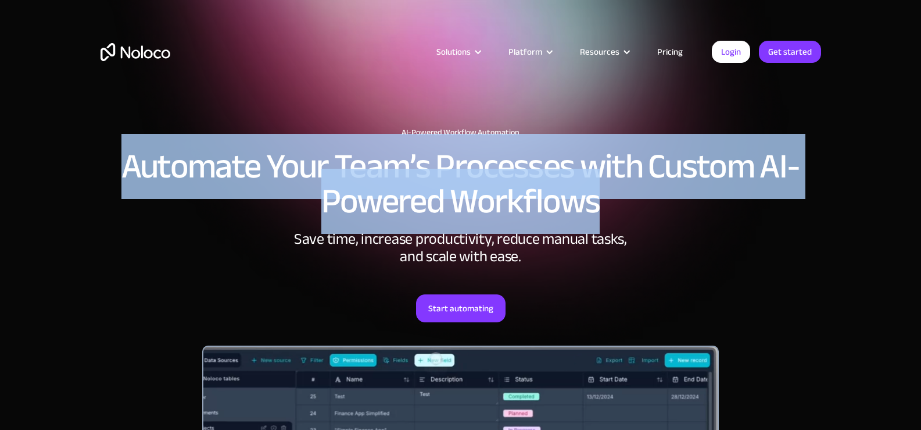
click at [637, 202] on div "AI-Powered Workflow Automation Automate Your Team’s Processes with Custom AI-Po…" at bounding box center [461, 393] width 744 height 555
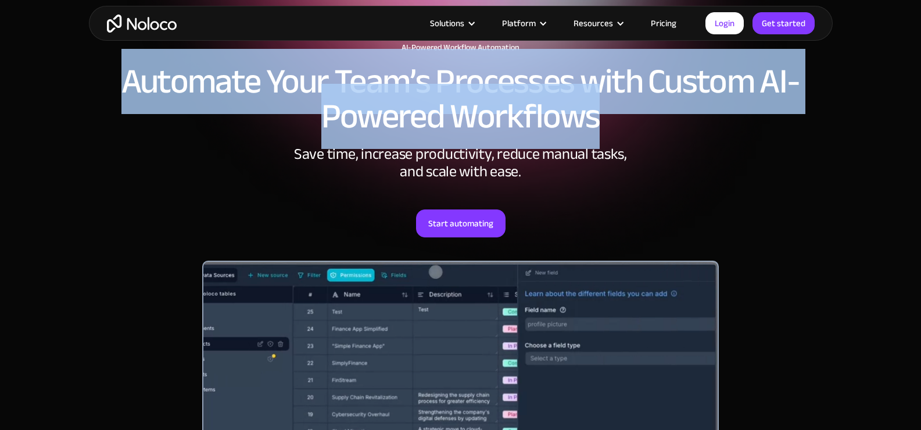
scroll to position [58, 0]
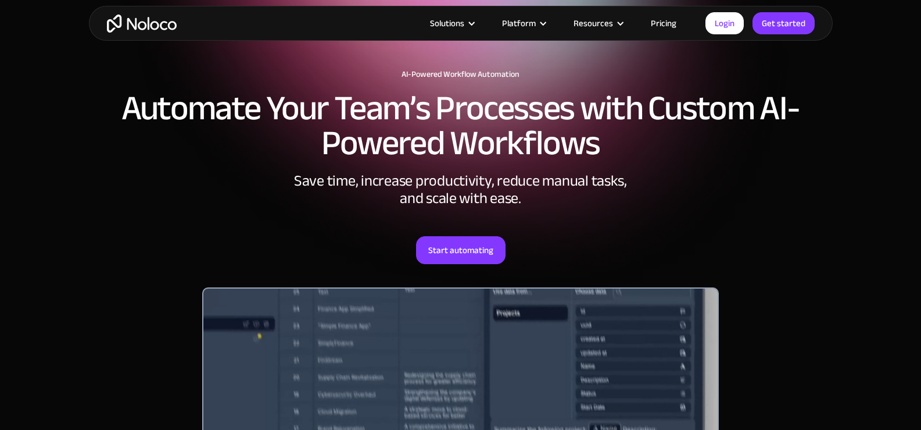
click at [463, 192] on div "Save time, increase productivity, reduce manual tasks, and scale with ease." at bounding box center [461, 189] width 349 height 35
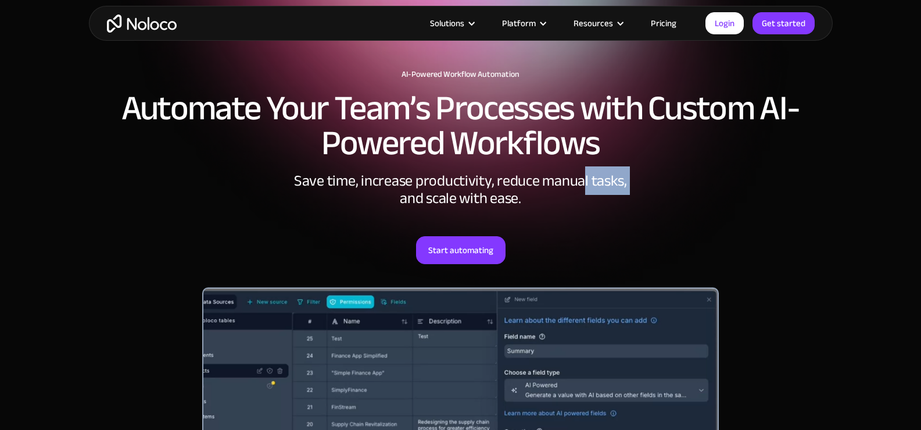
drag, startPoint x: 253, startPoint y: 191, endPoint x: 581, endPoint y: 192, distance: 327.3
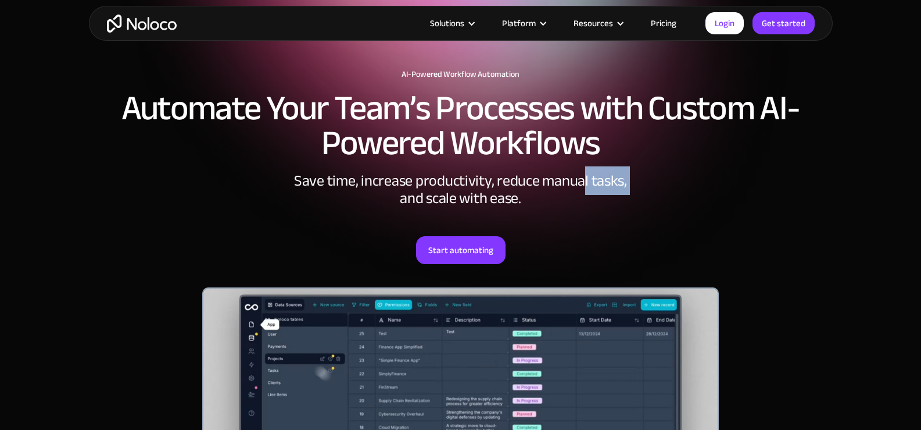
click at [581, 192] on div "AI-Powered Workflow Automation Automate Your Team’s Processes with Custom AI-Po…" at bounding box center [461, 335] width 744 height 555
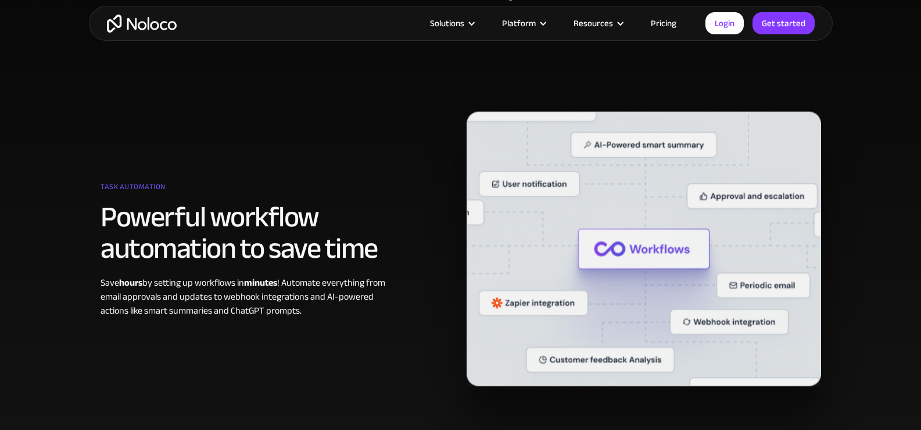
scroll to position [814, 0]
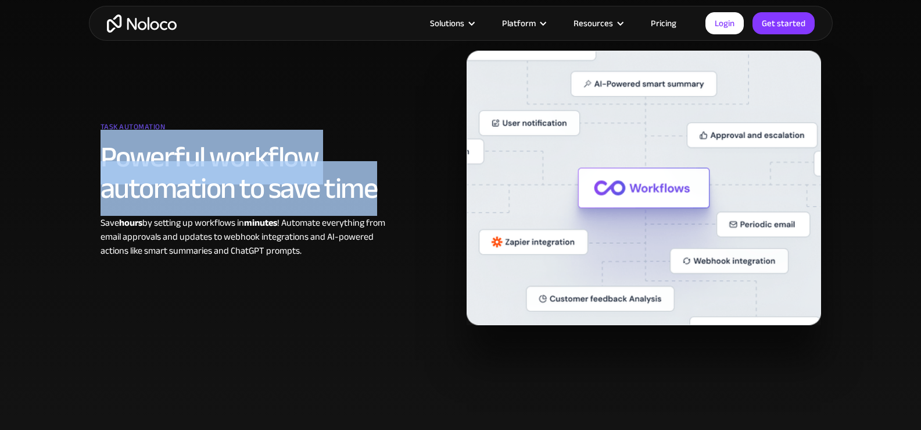
drag, startPoint x: 98, startPoint y: 162, endPoint x: 389, endPoint y: 199, distance: 293.7
click at [389, 199] on div "Task automation Powerful workflow automation to save time Save hours by setting…" at bounding box center [278, 188] width 366 height 140
click at [389, 199] on h2 "Powerful workflow automation to save time" at bounding box center [248, 172] width 294 height 63
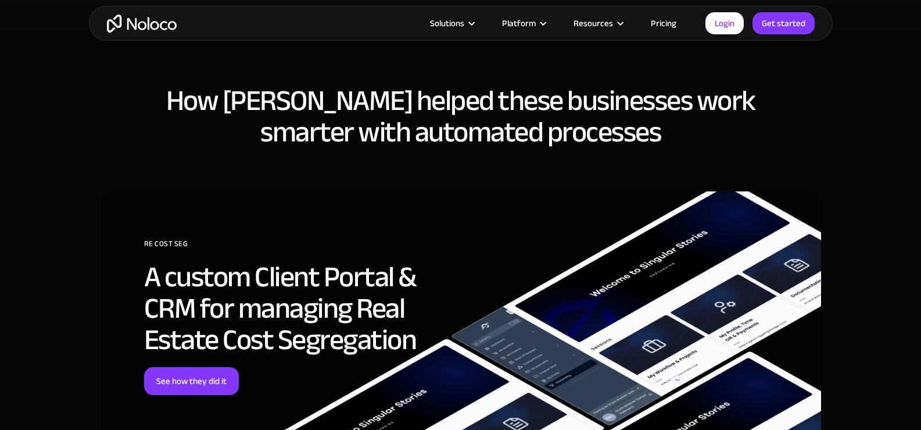
scroll to position [3081, 0]
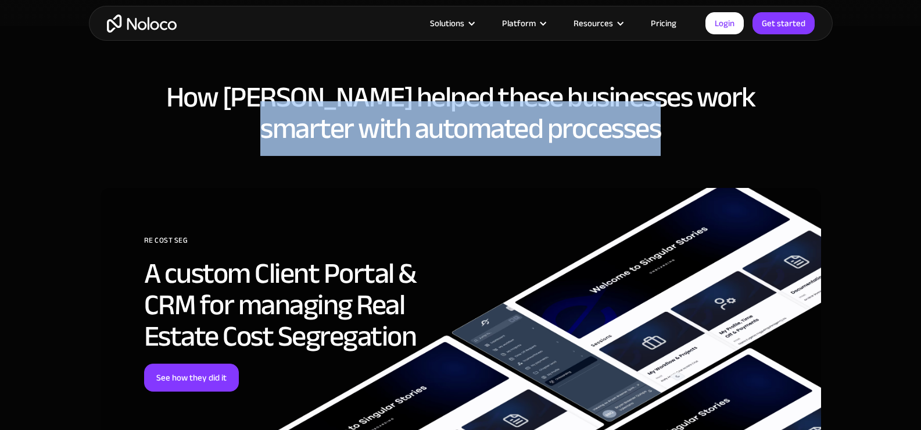
drag, startPoint x: 264, startPoint y: 121, endPoint x: 670, endPoint y: 138, distance: 405.5
click at [670, 138] on h2 "How Noloco helped these businesses work smarter with automated processes" at bounding box center [461, 112] width 721 height 63
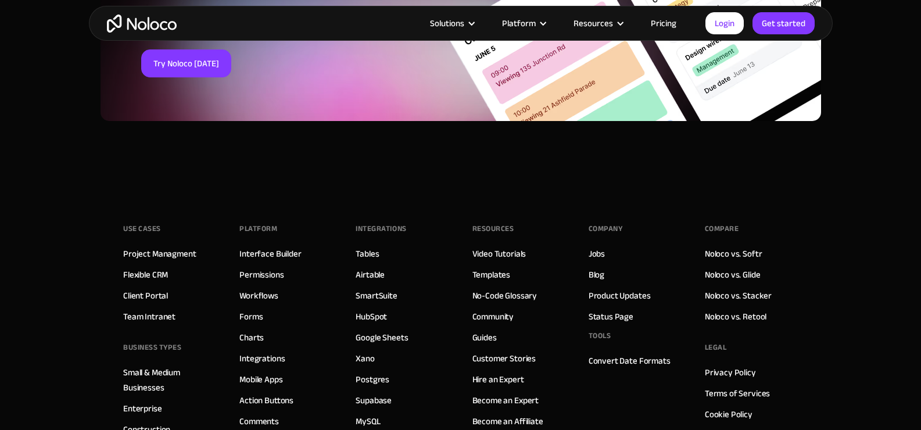
scroll to position [4418, 0]
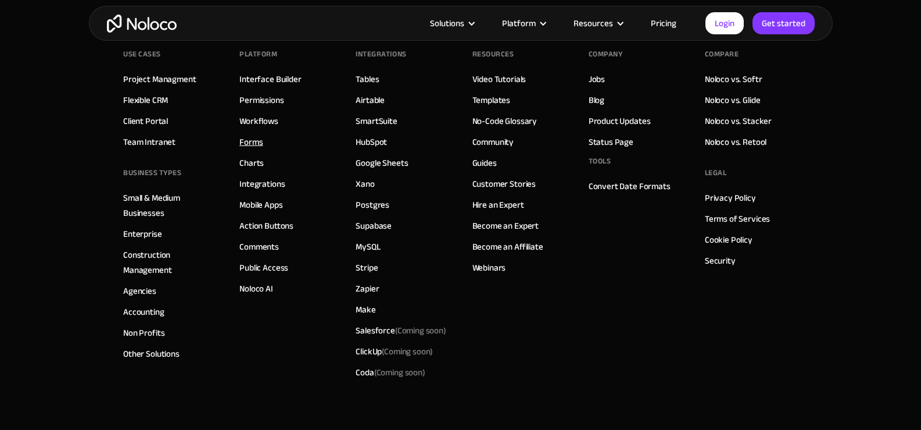
click at [249, 145] on link "Forms" at bounding box center [250, 141] width 23 height 15
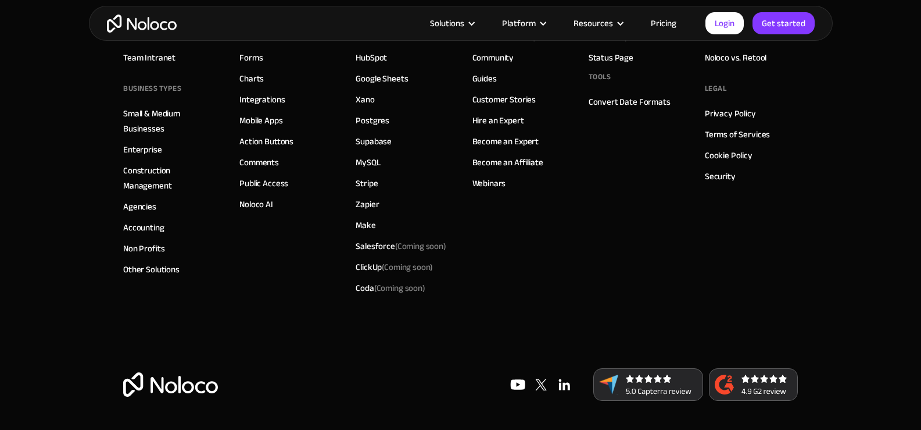
scroll to position [4483, 0]
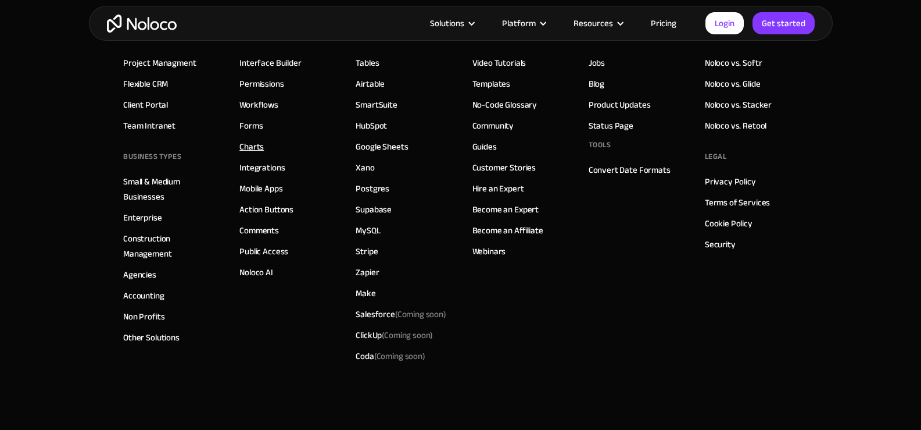
click at [255, 147] on link "Charts" at bounding box center [251, 146] width 24 height 15
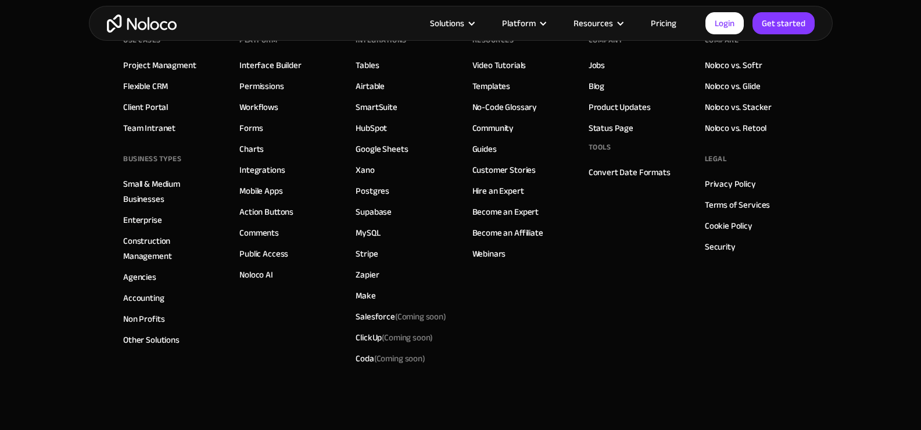
scroll to position [4093, 0]
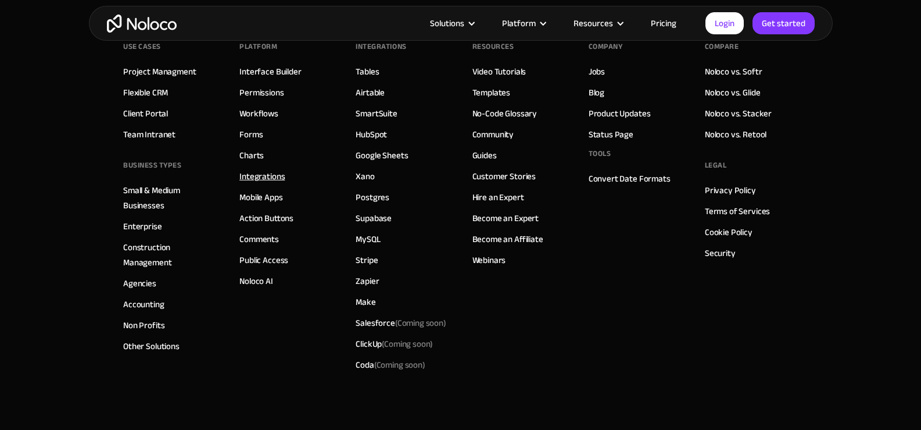
click at [246, 181] on link "Integrations" at bounding box center [261, 176] width 45 height 15
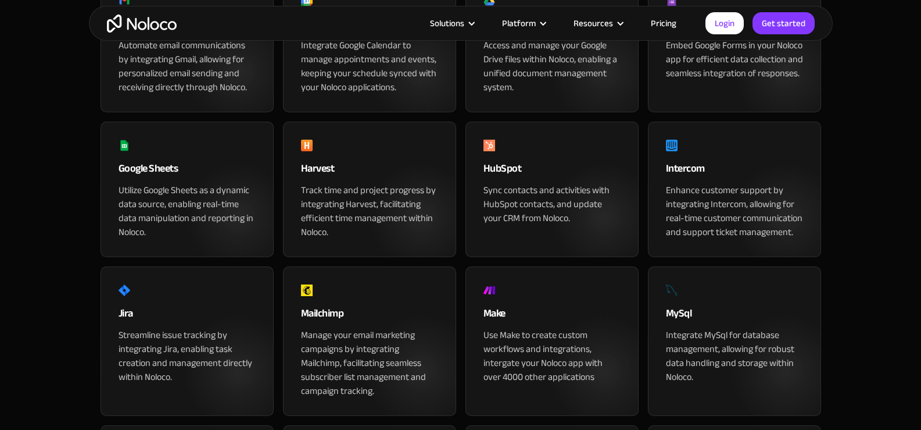
scroll to position [698, 0]
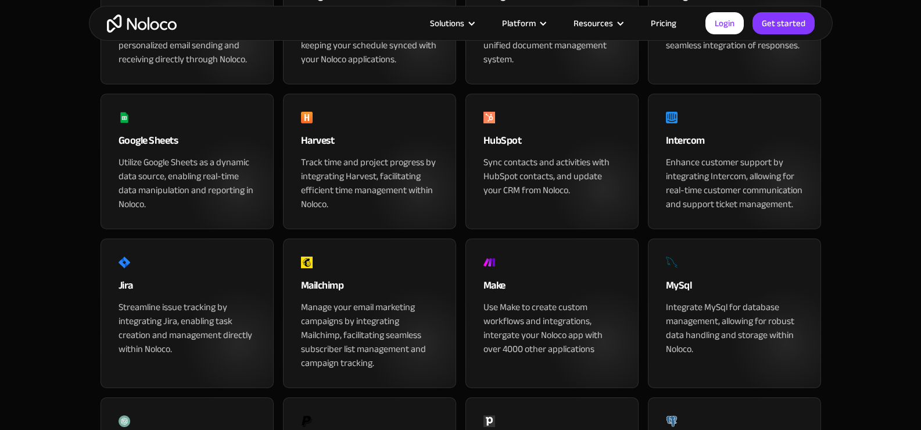
click at [735, 211] on div "Enhance customer support by integrating Intercom, allowing for real-time custom…" at bounding box center [734, 183] width 137 height 56
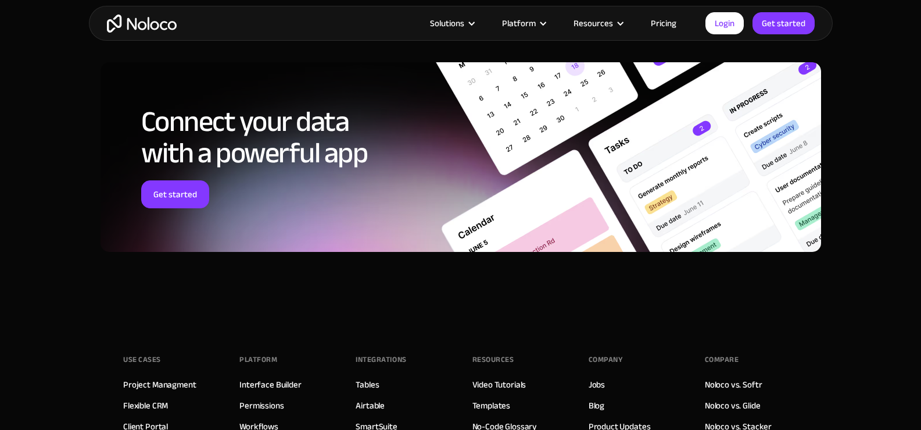
scroll to position [1744, 0]
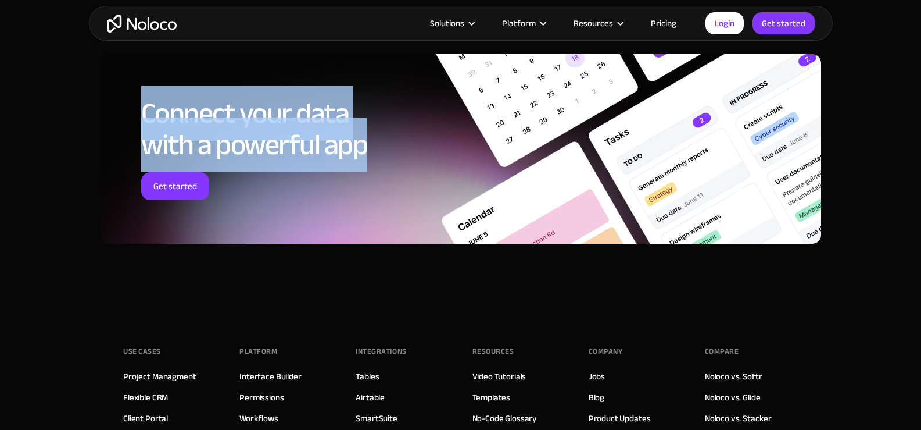
drag, startPoint x: 135, startPoint y: 166, endPoint x: 377, endPoint y: 191, distance: 242.5
click at [377, 191] on div "Connect your data with a powerful app Get started" at bounding box center [461, 149] width 721 height 190
click at [377, 160] on h2 "Connect your data with a powerful app" at bounding box center [288, 129] width 294 height 63
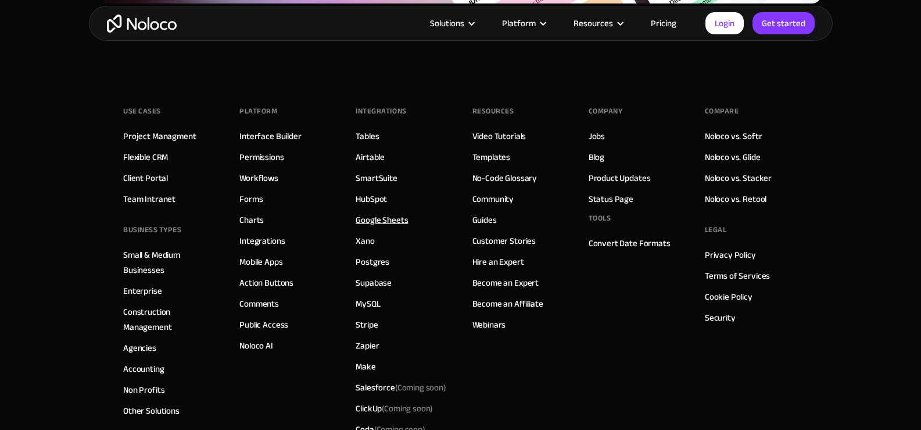
scroll to position [2035, 0]
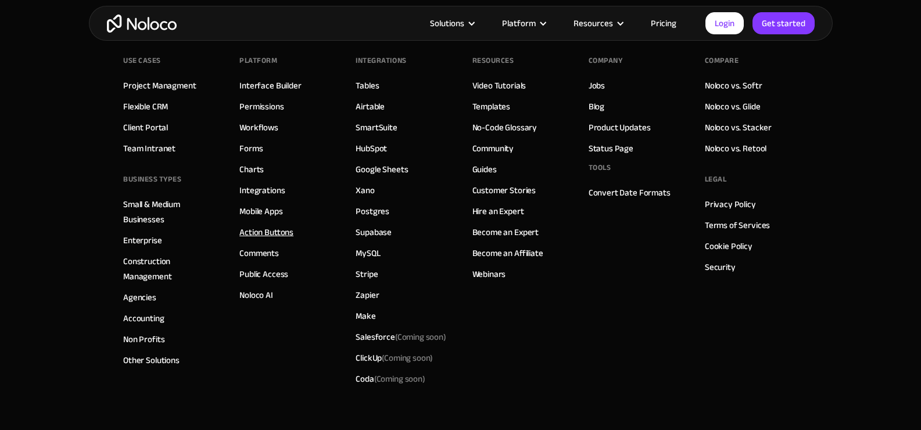
click at [264, 239] on link "Action Buttons" at bounding box center [266, 231] width 54 height 15
click at [267, 260] on link "Comments" at bounding box center [259, 252] width 40 height 15
click at [267, 281] on link "Public Access" at bounding box center [263, 273] width 49 height 15
click at [266, 302] on link "Noloco AI" at bounding box center [256, 294] width 34 height 15
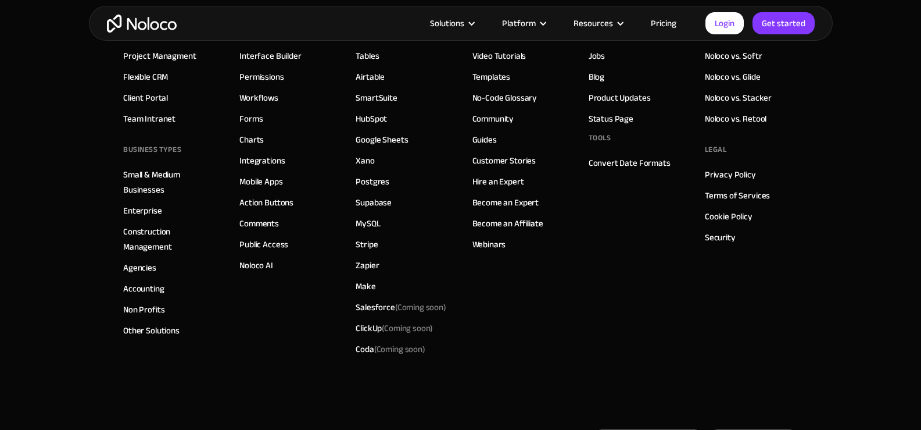
scroll to position [2093, 0]
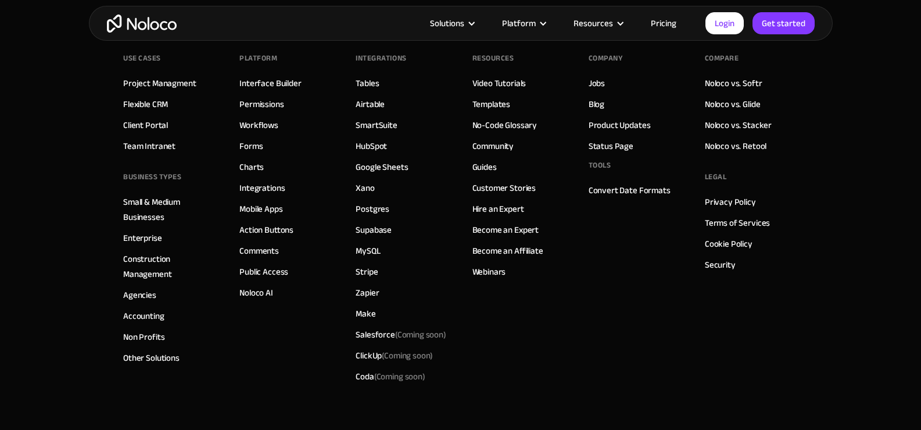
scroll to position [4339, 0]
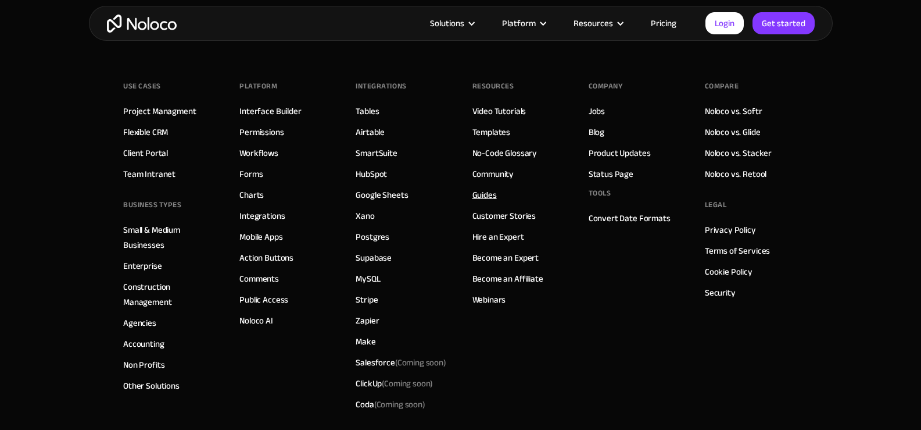
click at [486, 197] on link "Guides" at bounding box center [485, 194] width 24 height 15
click at [372, 258] on link "Supabase" at bounding box center [374, 257] width 36 height 15
click at [364, 342] on link "Make" at bounding box center [366, 341] width 20 height 15
click at [260, 324] on link "Noloco AI" at bounding box center [256, 320] width 34 height 15
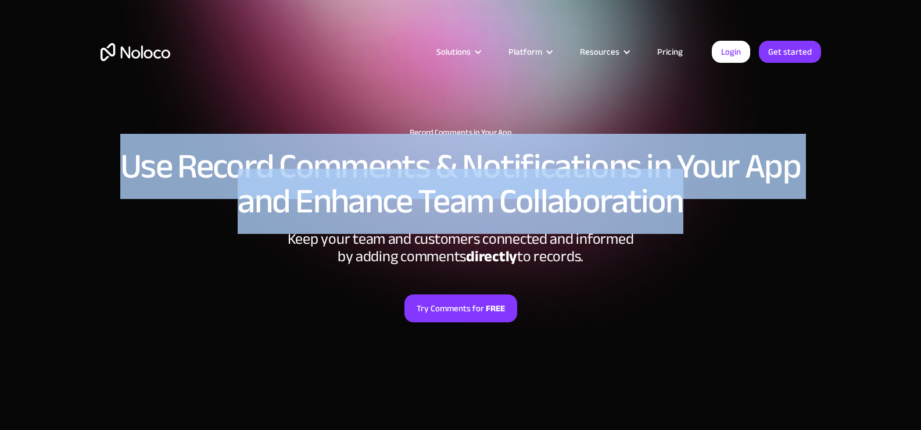
drag, startPoint x: 184, startPoint y: 169, endPoint x: 821, endPoint y: 192, distance: 638.1
click at [821, 192] on div "Record Comments in Your App Use Record Comments & Notifications in Your App and…" at bounding box center [461, 259] width 744 height 287
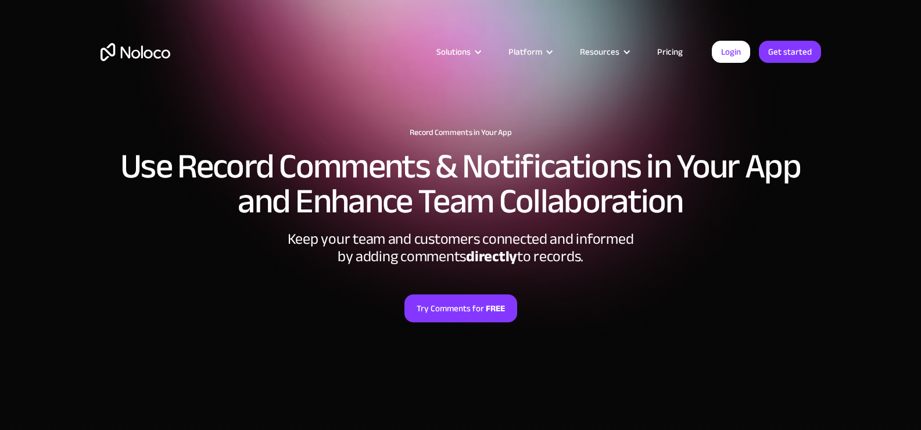
drag, startPoint x: 124, startPoint y: 181, endPoint x: 666, endPoint y: 263, distance: 547.9
click at [666, 263] on div "Record Comments in Your App Use Record Comments & Notifications in Your App and…" at bounding box center [461, 259] width 744 height 287
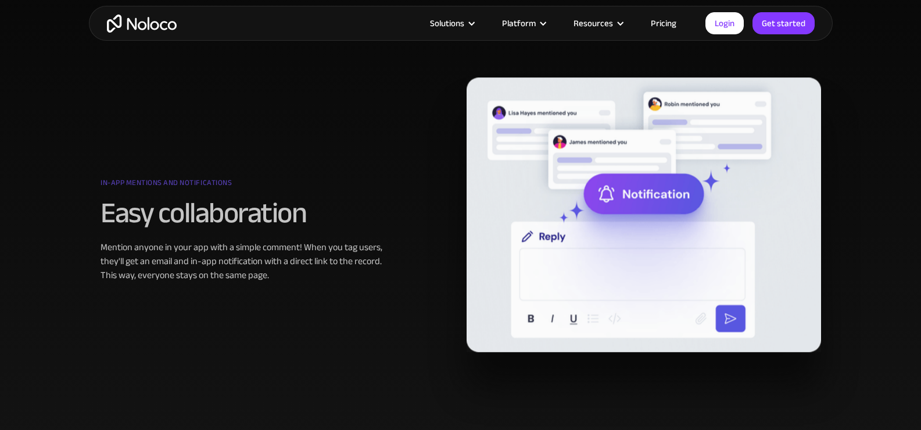
scroll to position [523, 0]
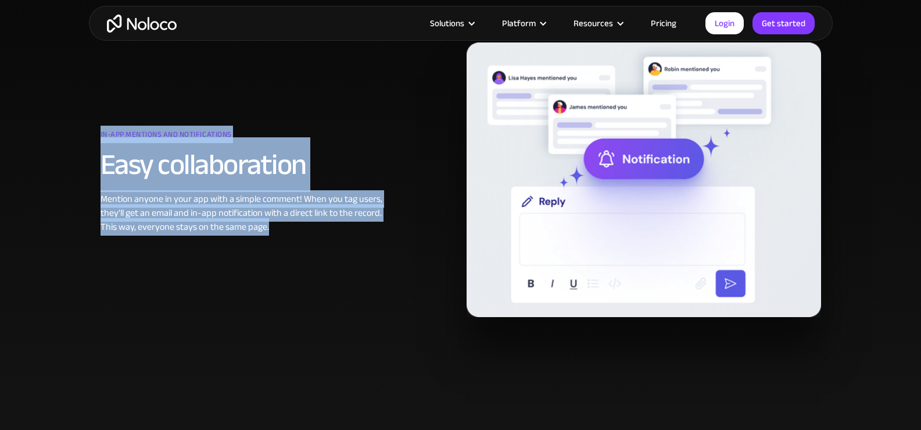
drag, startPoint x: 91, startPoint y: 135, endPoint x: 281, endPoint y: 224, distance: 210.1
click at [281, 224] on div "What you can expect from Noloco Comments In-app mentions and notifications Easy…" at bounding box center [461, 138] width 744 height 428
click at [281, 224] on div "Mention anyone in your app with a simple comment! When you tag users, they'll g…" at bounding box center [248, 213] width 294 height 42
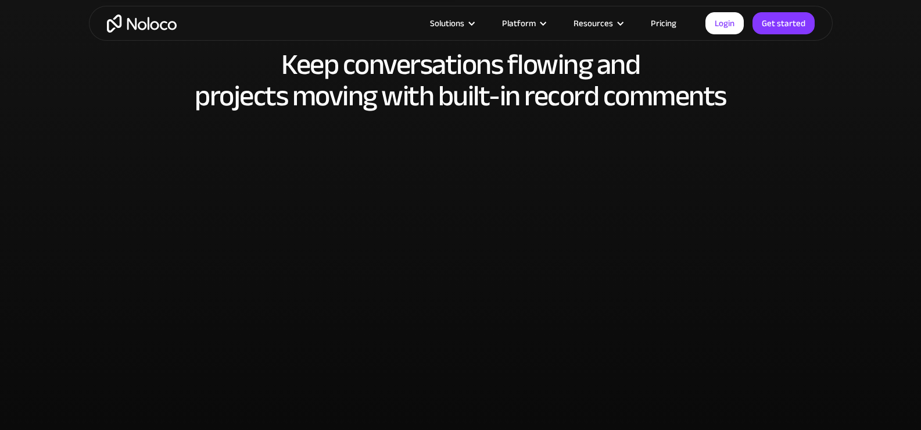
scroll to position [2209, 0]
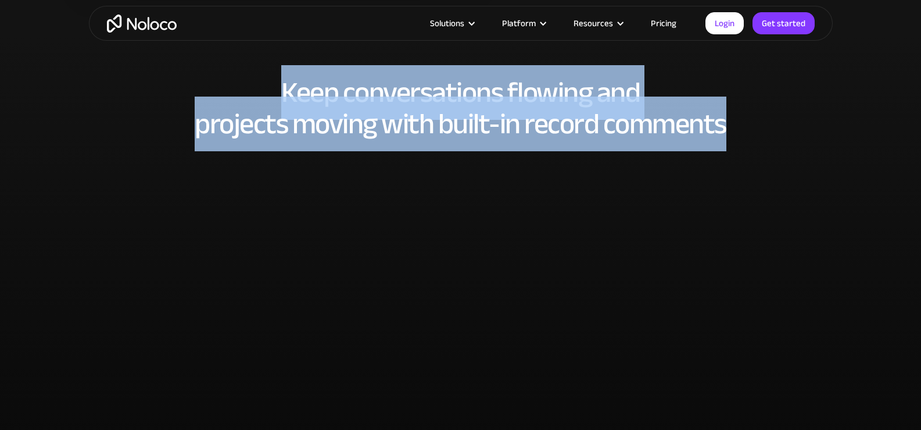
drag, startPoint x: 267, startPoint y: 89, endPoint x: 770, endPoint y: 128, distance: 504.3
click at [770, 128] on h2 "Keep conversations flowing and projects moving with built-in record comments" at bounding box center [461, 108] width 721 height 63
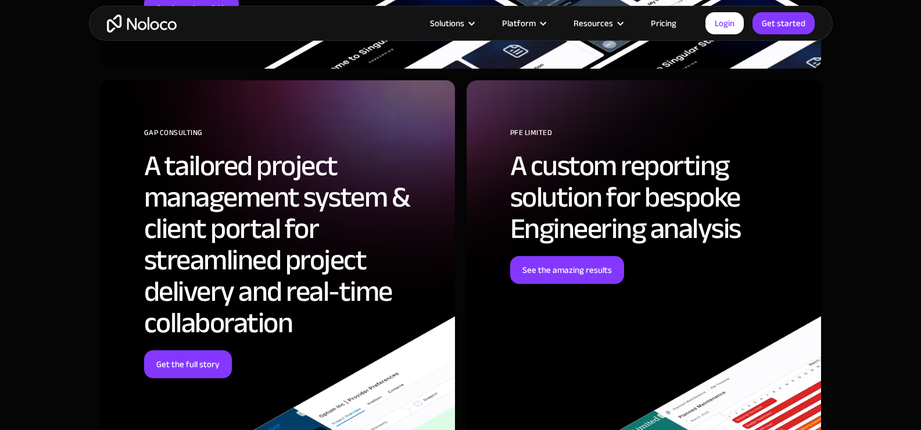
scroll to position [3197, 0]
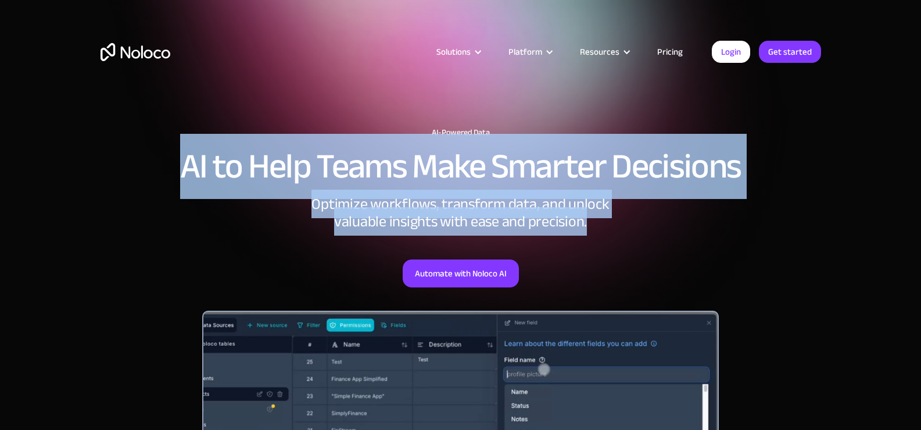
drag, startPoint x: 231, startPoint y: 169, endPoint x: 624, endPoint y: 224, distance: 396.7
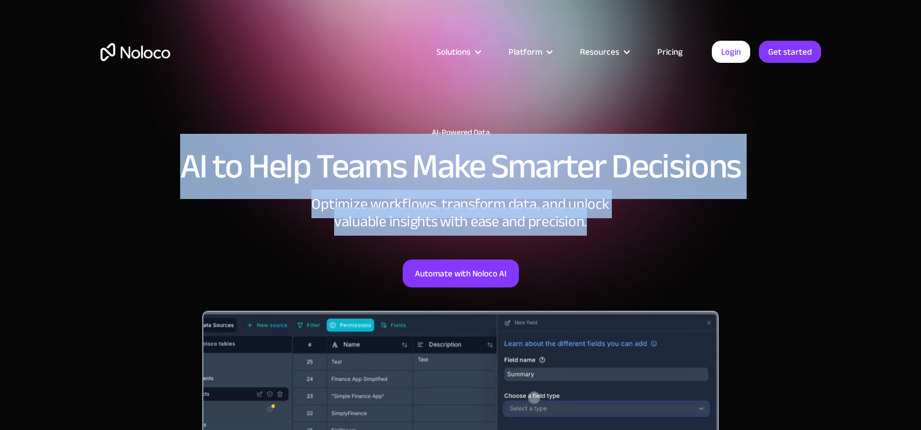
click at [624, 224] on div "AI-Powered Data AI to Help Teams Make Smarter Decisions Optimize workflows, tra…" at bounding box center [461, 376] width 744 height 520
click at [624, 224] on div "Optimize workflows, transform data, and unlock valuable insights with ease and …" at bounding box center [461, 212] width 349 height 35
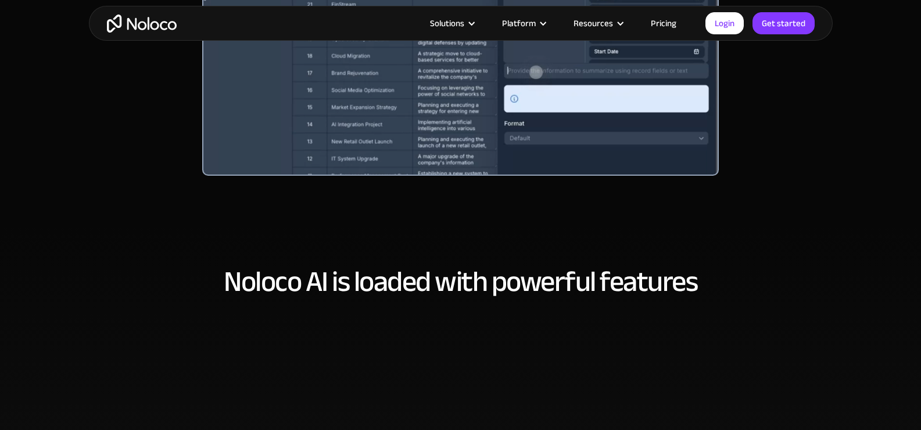
scroll to position [581, 0]
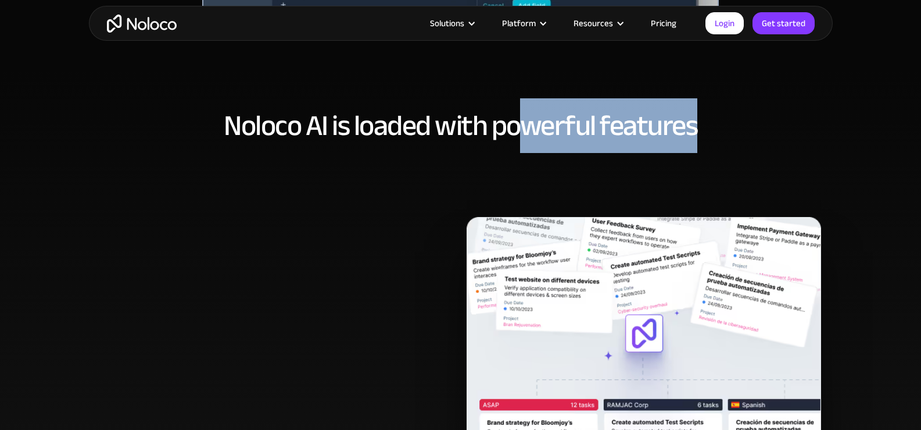
drag, startPoint x: 544, startPoint y: 129, endPoint x: 748, endPoint y: 115, distance: 204.0
click at [748, 115] on h2 "Noloco AI is loaded with powerful features" at bounding box center [461, 125] width 721 height 31
click at [748, 114] on h2 "Noloco AI is loaded with powerful features" at bounding box center [461, 125] width 721 height 31
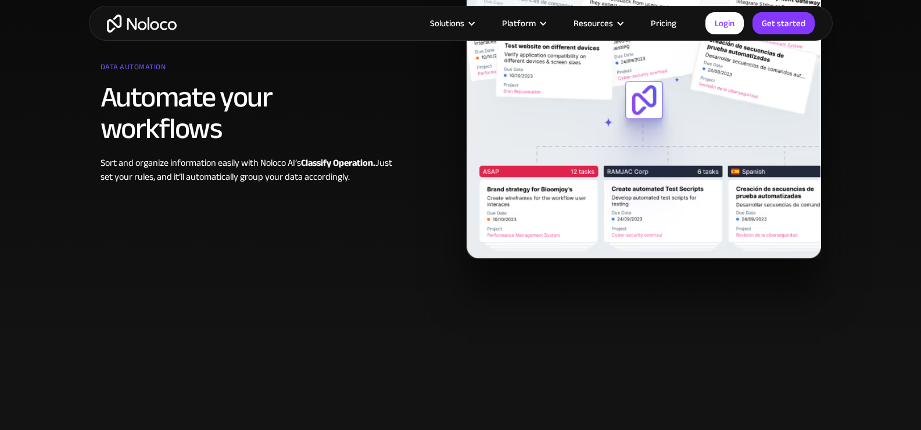
scroll to position [814, 0]
drag, startPoint x: 304, startPoint y: 164, endPoint x: 388, endPoint y: 181, distance: 85.4
click at [388, 181] on div "Sort and organize information easily with Noloco AI’s Classify Operation. Just …" at bounding box center [248, 170] width 294 height 28
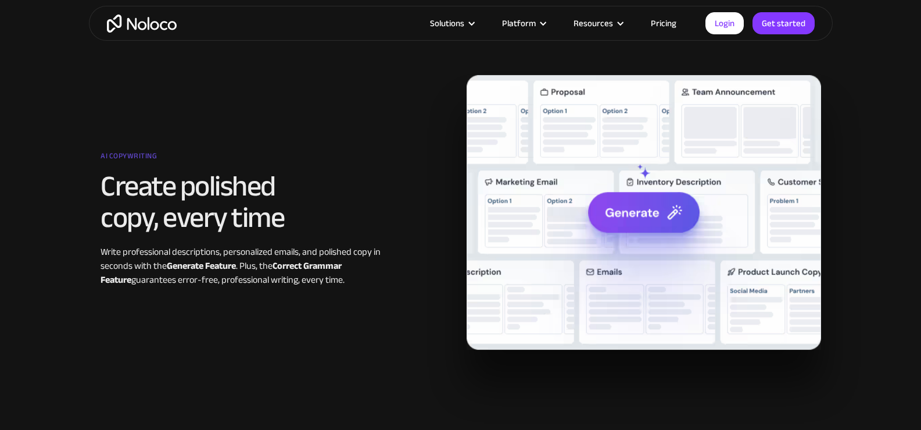
scroll to position [1628, 0]
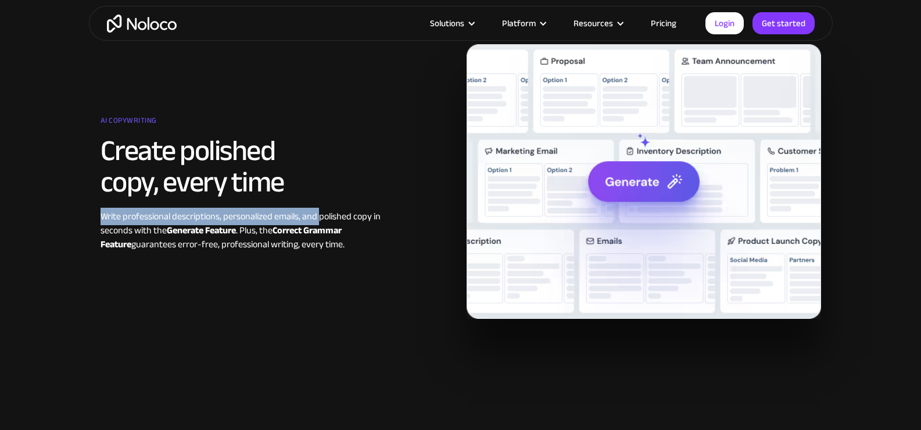
drag, startPoint x: 100, startPoint y: 214, endPoint x: 320, endPoint y: 208, distance: 219.8
click at [320, 209] on div "Write professional descriptions, personalized emails, and polished copy in seco…" at bounding box center [248, 230] width 294 height 42
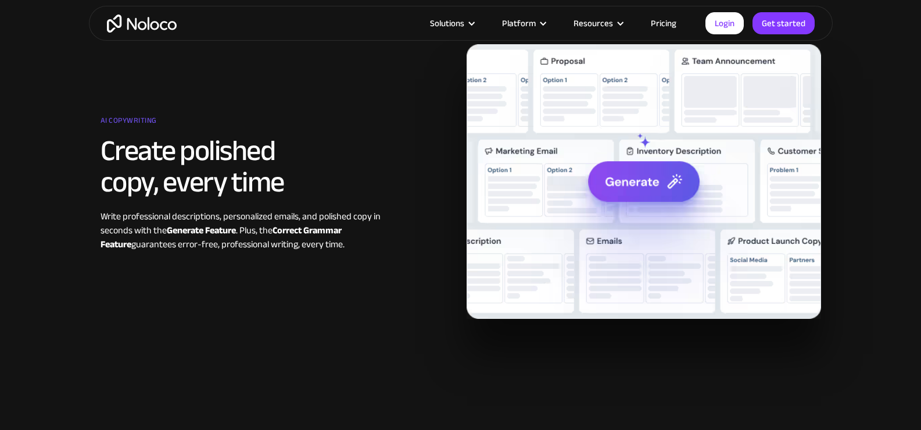
drag, startPoint x: 102, startPoint y: 215, endPoint x: 403, endPoint y: 245, distance: 303.1
click at [403, 245] on div "AI copywriting Create polished copy, every time Write professional descriptions…" at bounding box center [278, 182] width 366 height 140
drag, startPoint x: 87, startPoint y: 223, endPoint x: 350, endPoint y: 245, distance: 264.2
click at [350, 245] on section "AI copywriting Create polished copy, every time Write professional descriptions…" at bounding box center [460, 192] width 921 height 437
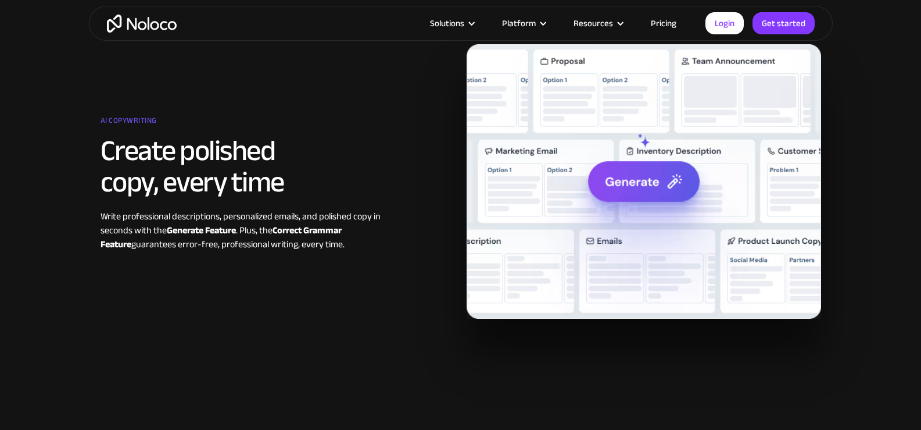
click at [350, 245] on div "Write professional descriptions, personalized emails, and polished copy in seco…" at bounding box center [248, 230] width 294 height 42
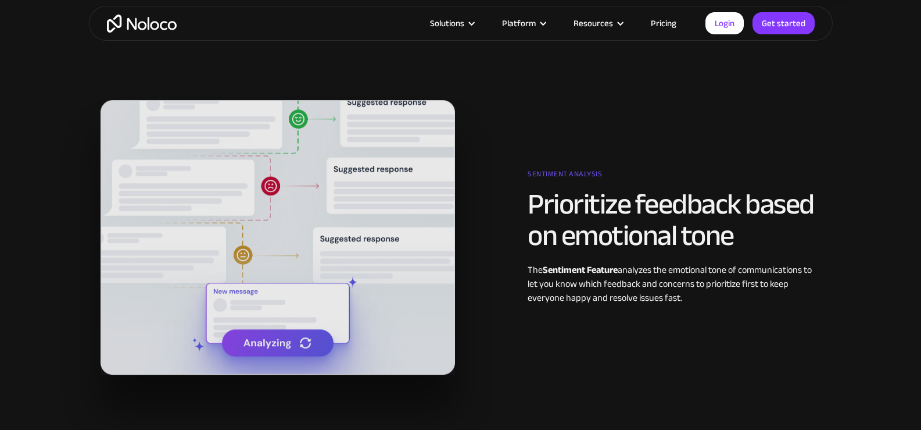
scroll to position [2035, 0]
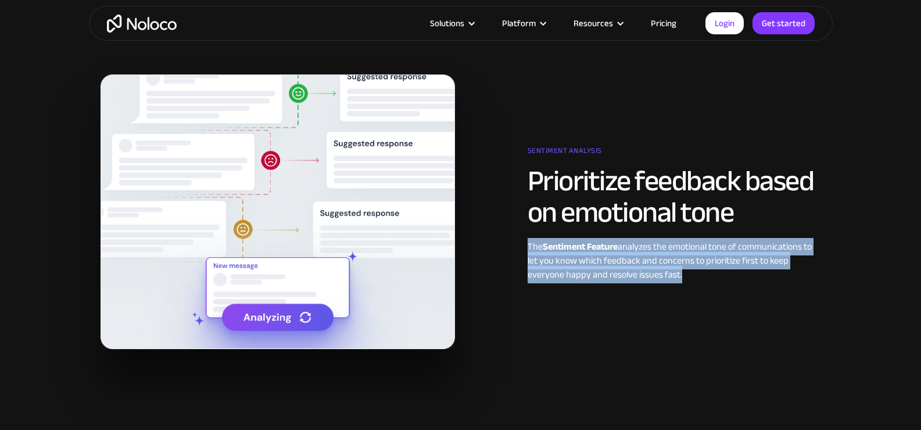
drag, startPoint x: 522, startPoint y: 249, endPoint x: 715, endPoint y: 274, distance: 194.6
click at [715, 274] on div "Sentiment Analysis Prioritize feedback based on emotional tone The Sentiment Fe…" at bounding box center [644, 212] width 366 height 140
click at [715, 274] on div "The Sentiment Feature analyzes the emotional tone of communications to let you …" at bounding box center [675, 260] width 294 height 42
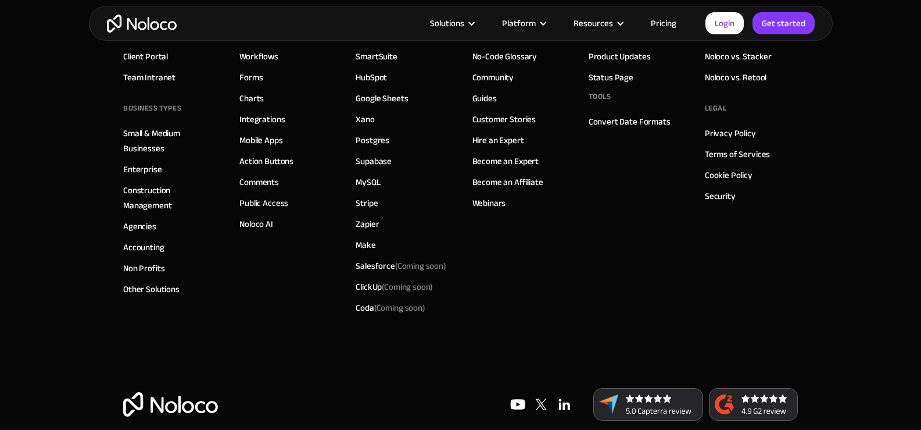
scroll to position [4402, 0]
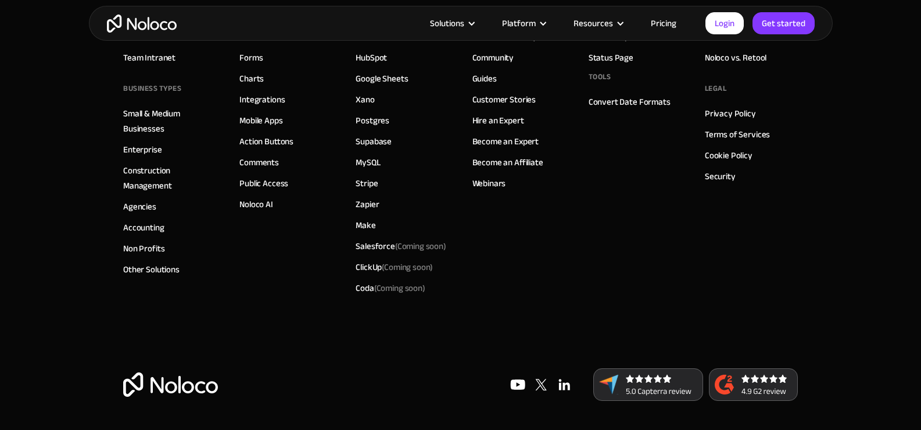
click at [564, 388] on img at bounding box center [564, 384] width 23 height 23
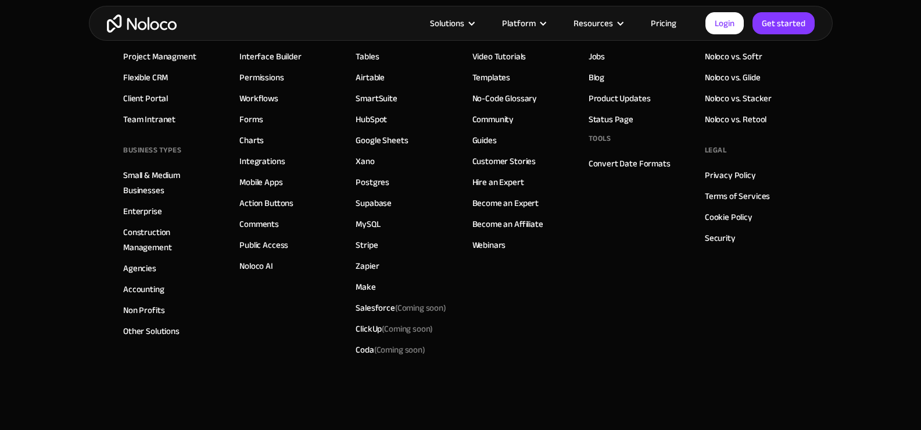
scroll to position [4770, 0]
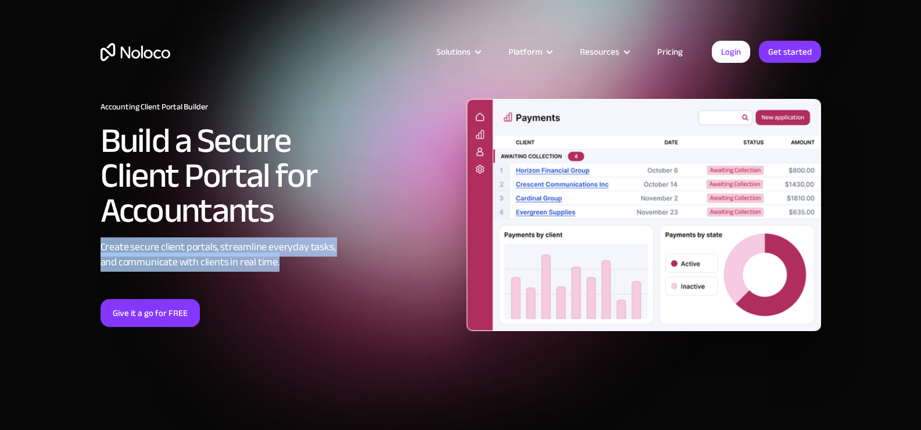
drag, startPoint x: 94, startPoint y: 251, endPoint x: 344, endPoint y: 267, distance: 250.5
click at [344, 267] on div "Accounting Client Portal Builder Build a Secure Client Portal for Accountants C…" at bounding box center [461, 232] width 744 height 290
click at [344, 267] on div "Create secure client portals, streamline everyday tasks, and communicate with c…" at bounding box center [278, 254] width 355 height 30
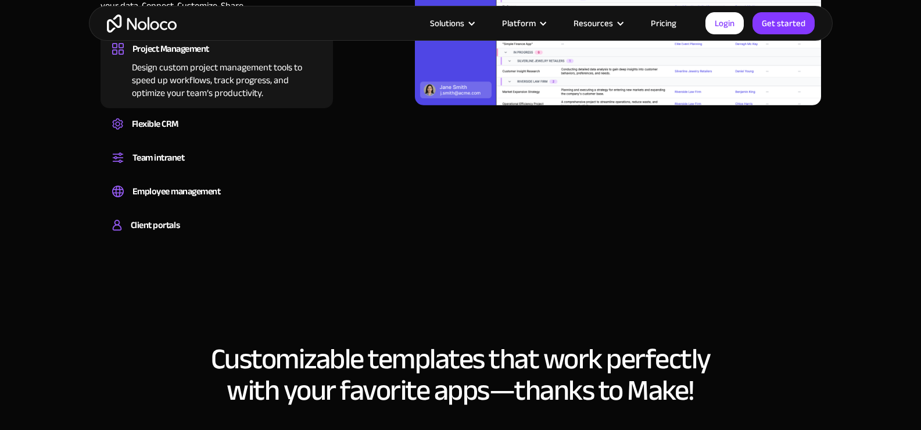
scroll to position [1221, 0]
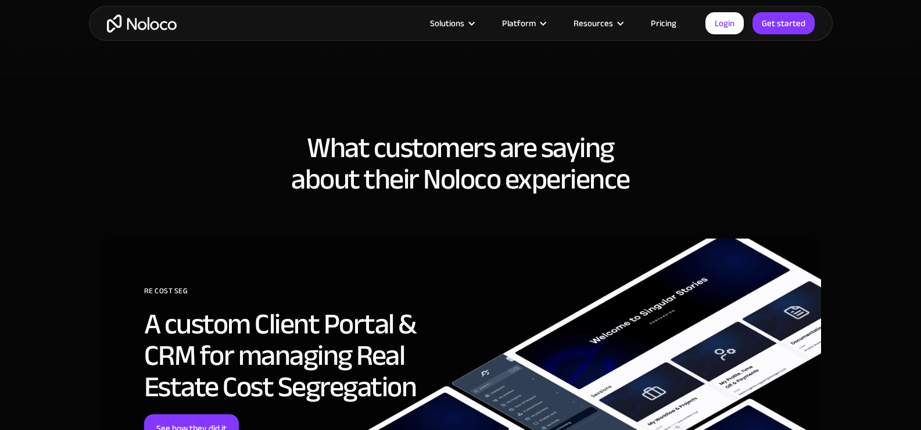
scroll to position [2965, 0]
